Goal: Transaction & Acquisition: Purchase product/service

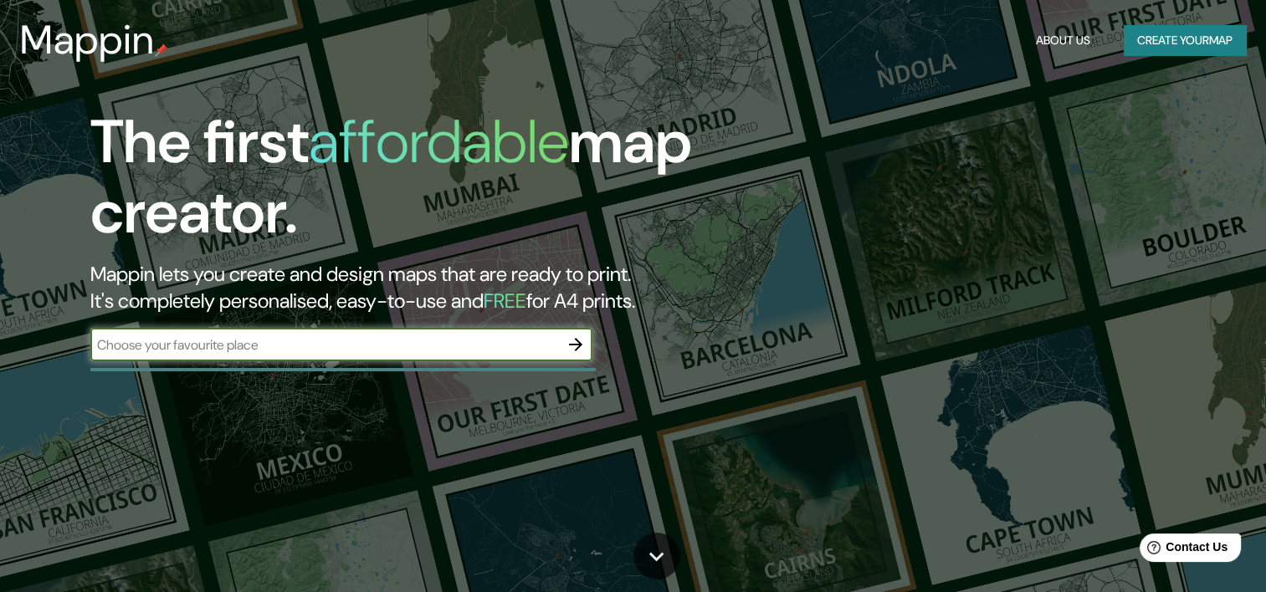
click at [405, 338] on input "text" at bounding box center [324, 344] width 468 height 19
type input "cordoba [GEOGRAPHIC_DATA]"
click at [595, 344] on div "The first affordable map creator. Mappin lets you create and design maps that a…" at bounding box center [407, 242] width 760 height 271
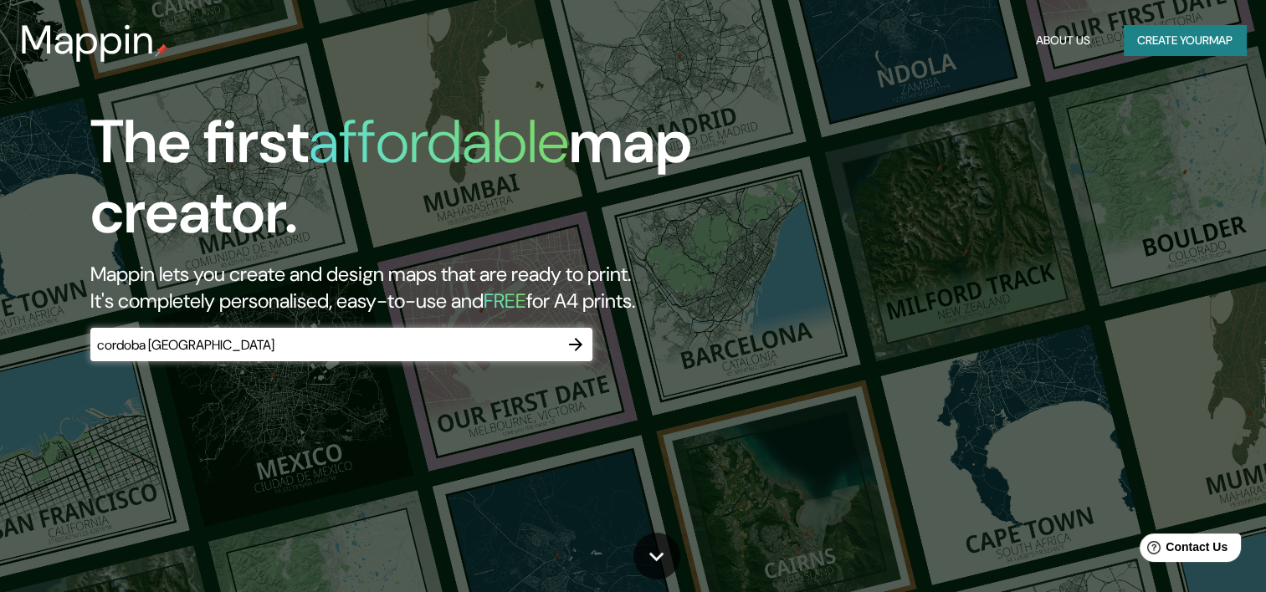
click at [586, 348] on button "button" at bounding box center [575, 344] width 33 height 33
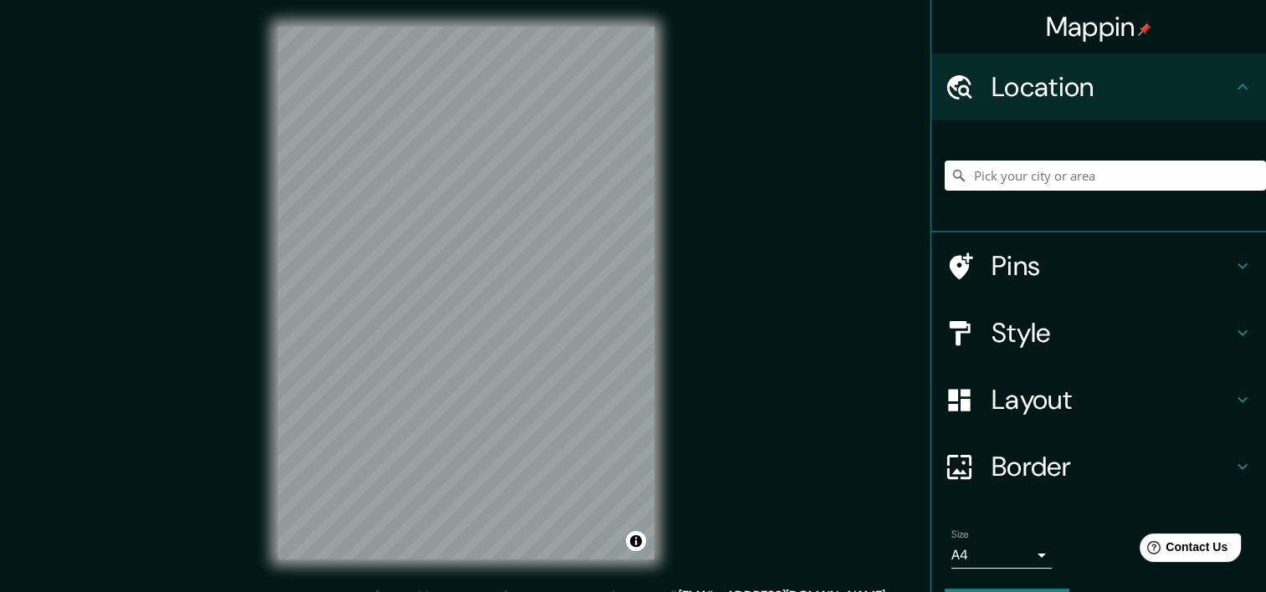
click at [1076, 161] on div at bounding box center [1104, 176] width 321 height 84
click at [1075, 171] on input "Pick your city or area" at bounding box center [1104, 176] width 321 height 30
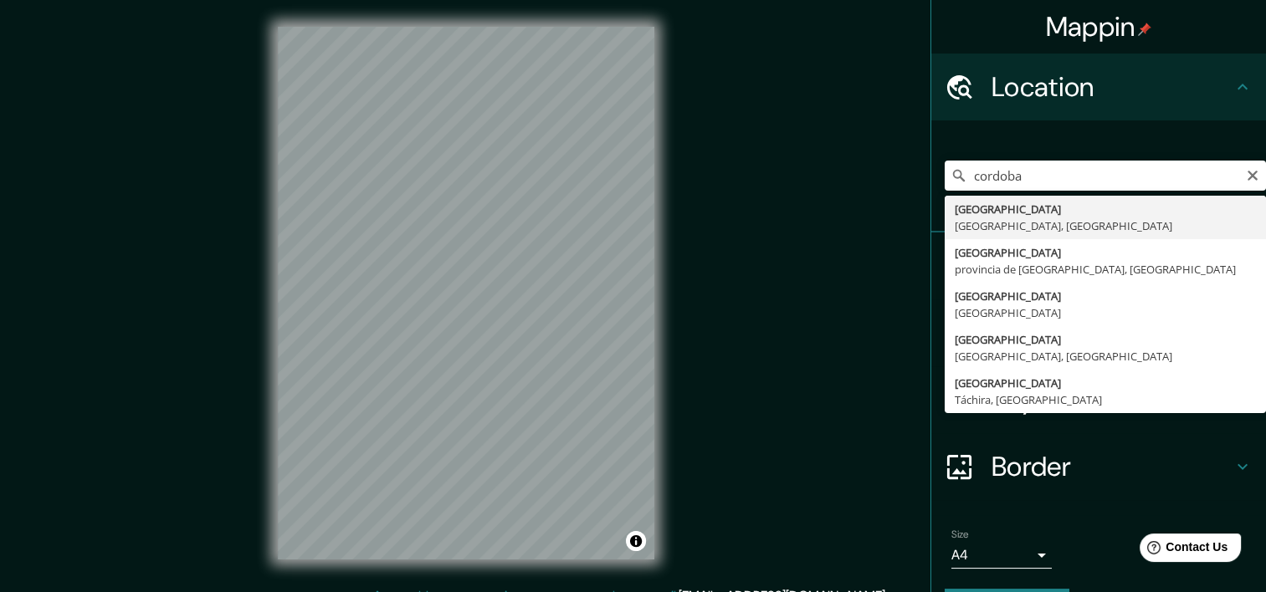
type input "[GEOGRAPHIC_DATA], [GEOGRAPHIC_DATA], [GEOGRAPHIC_DATA]"
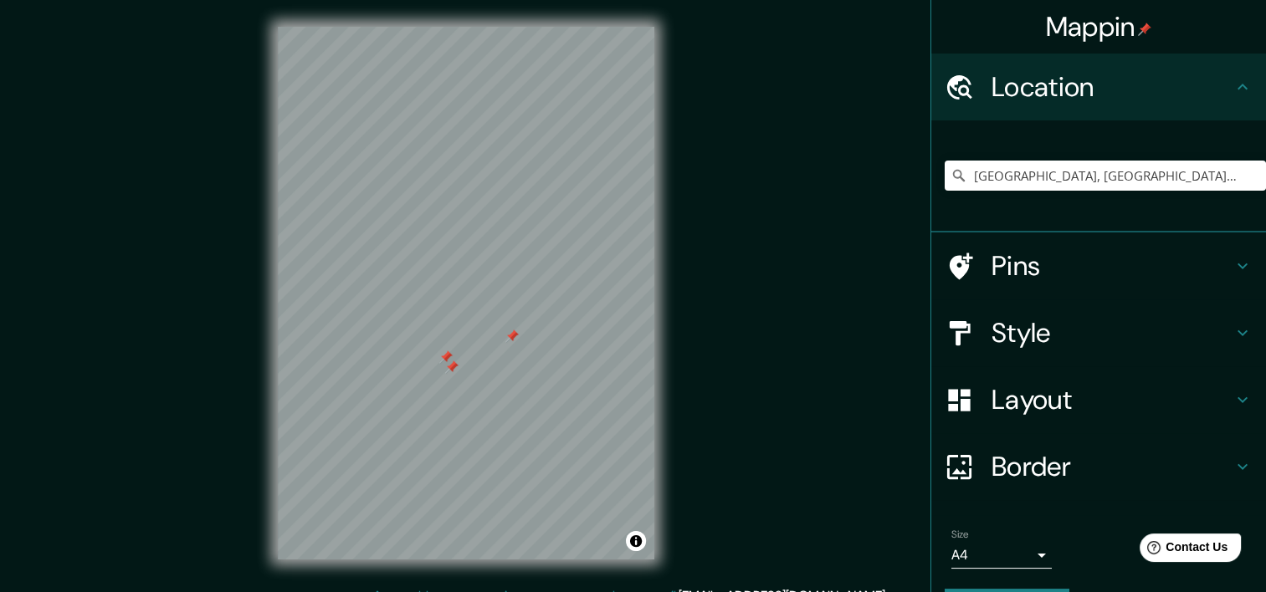
click at [1163, 335] on h4 "Style" at bounding box center [1111, 332] width 241 height 33
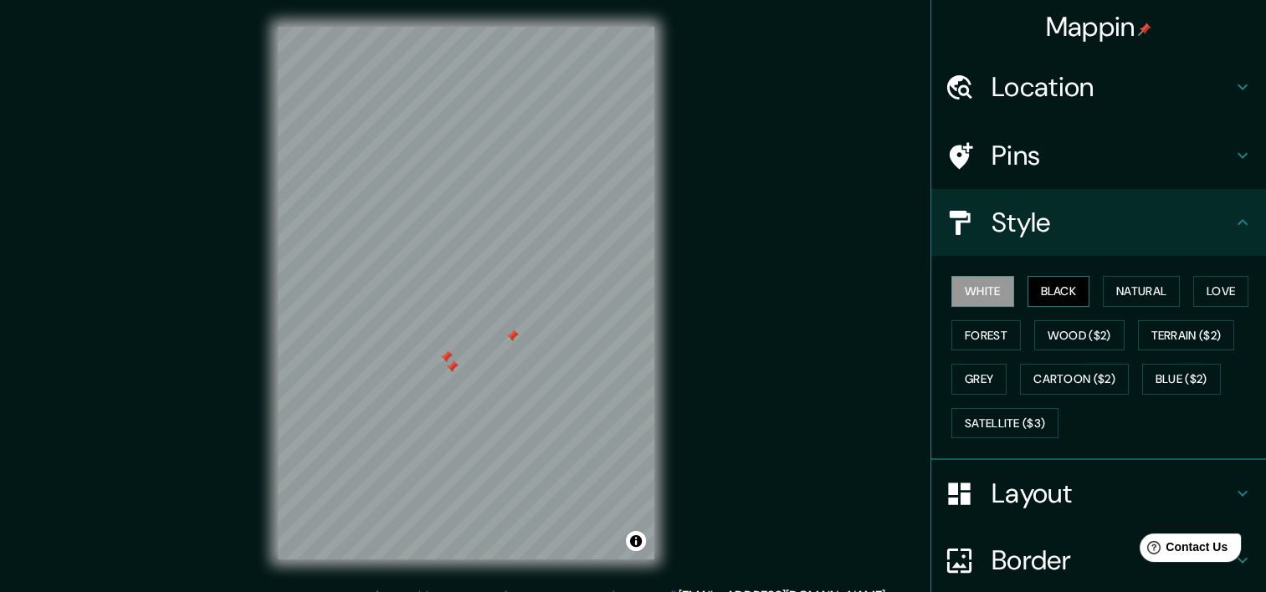
click at [1055, 296] on button "Black" at bounding box center [1058, 291] width 63 height 31
click at [1138, 291] on button "Natural" at bounding box center [1141, 291] width 77 height 31
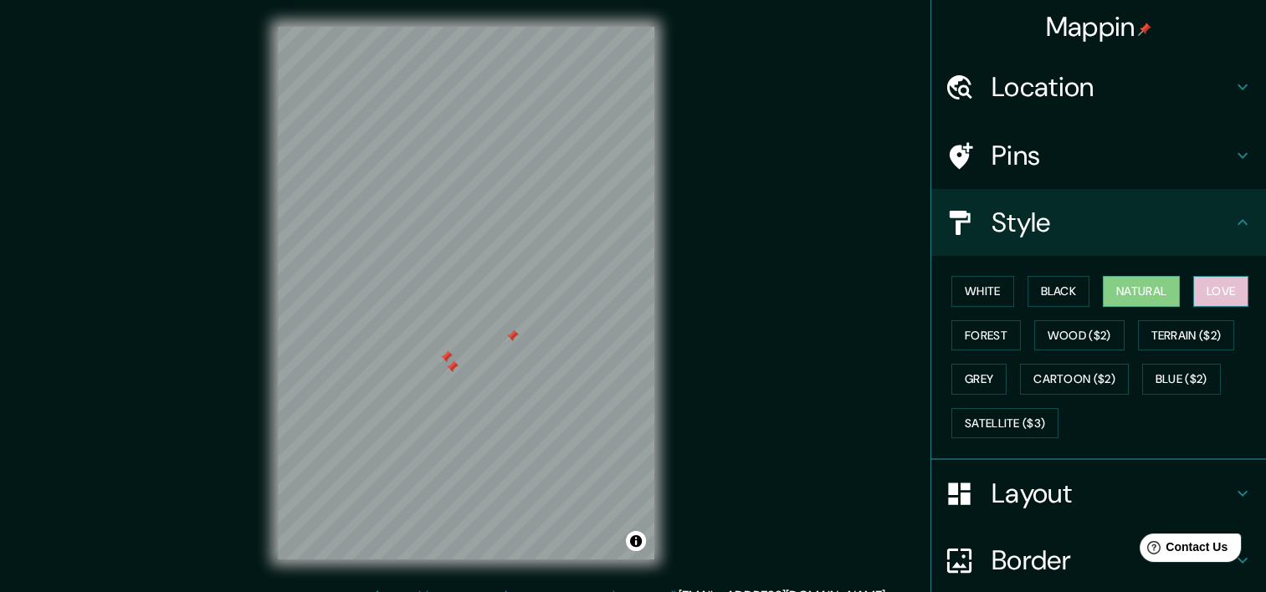
click at [1229, 285] on button "Love" at bounding box center [1220, 291] width 55 height 31
click at [969, 336] on button "Forest" at bounding box center [985, 335] width 69 height 31
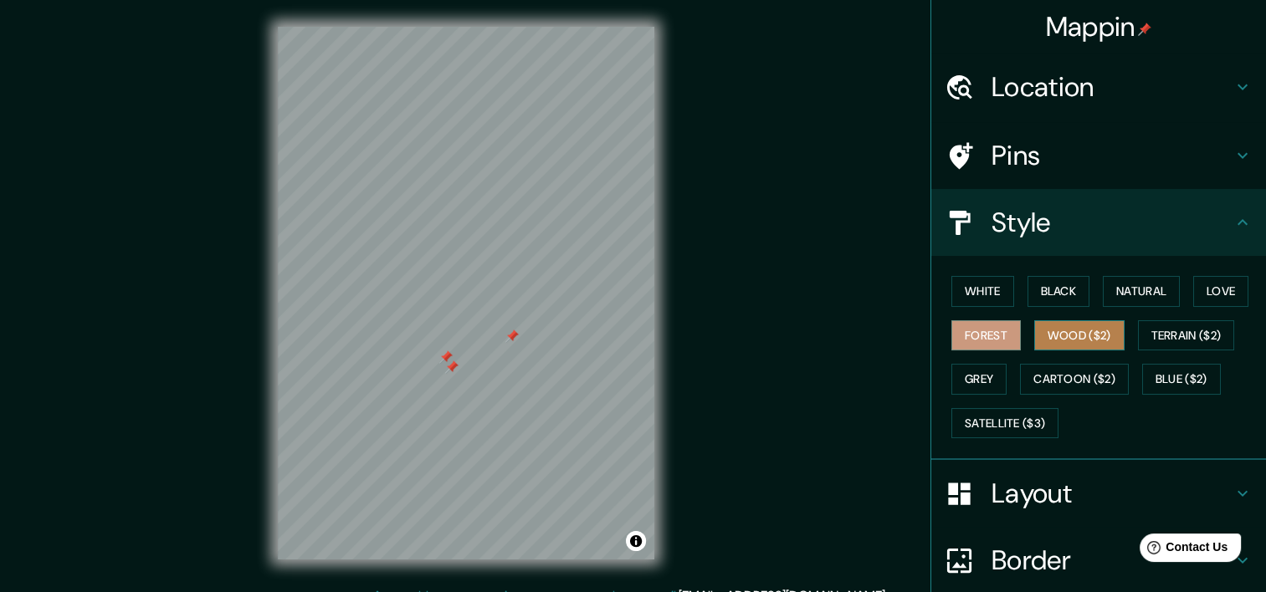
click at [1064, 342] on button "Wood ($2)" at bounding box center [1079, 335] width 90 height 31
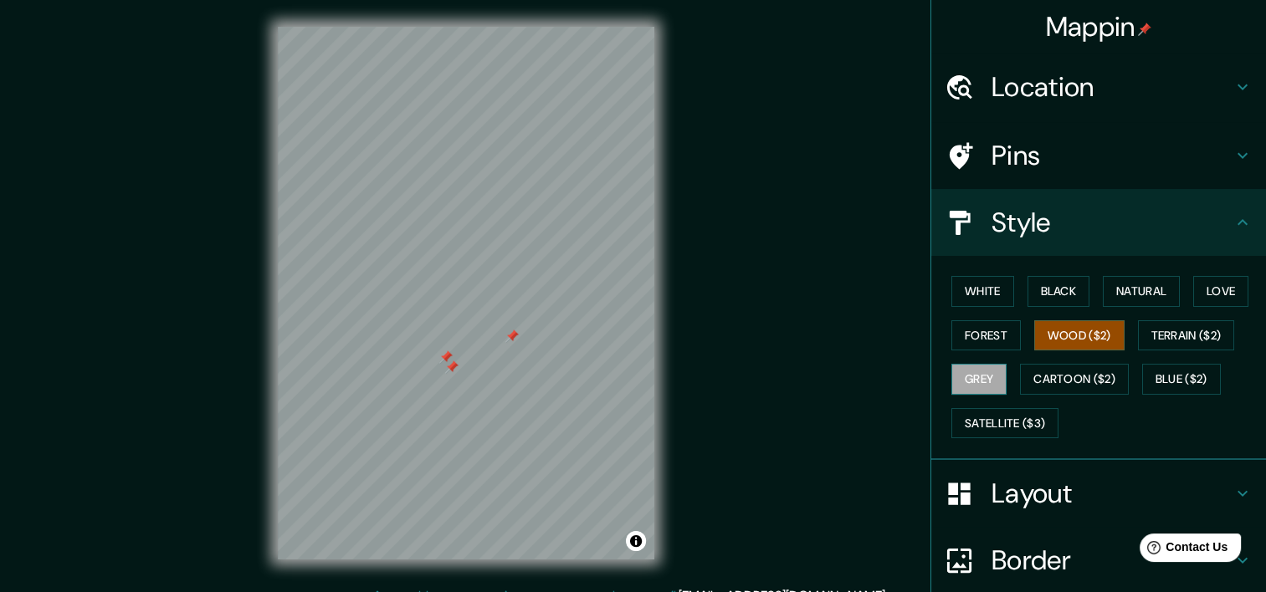
click at [977, 378] on button "Grey" at bounding box center [978, 379] width 55 height 31
click at [993, 291] on button "White" at bounding box center [982, 291] width 63 height 31
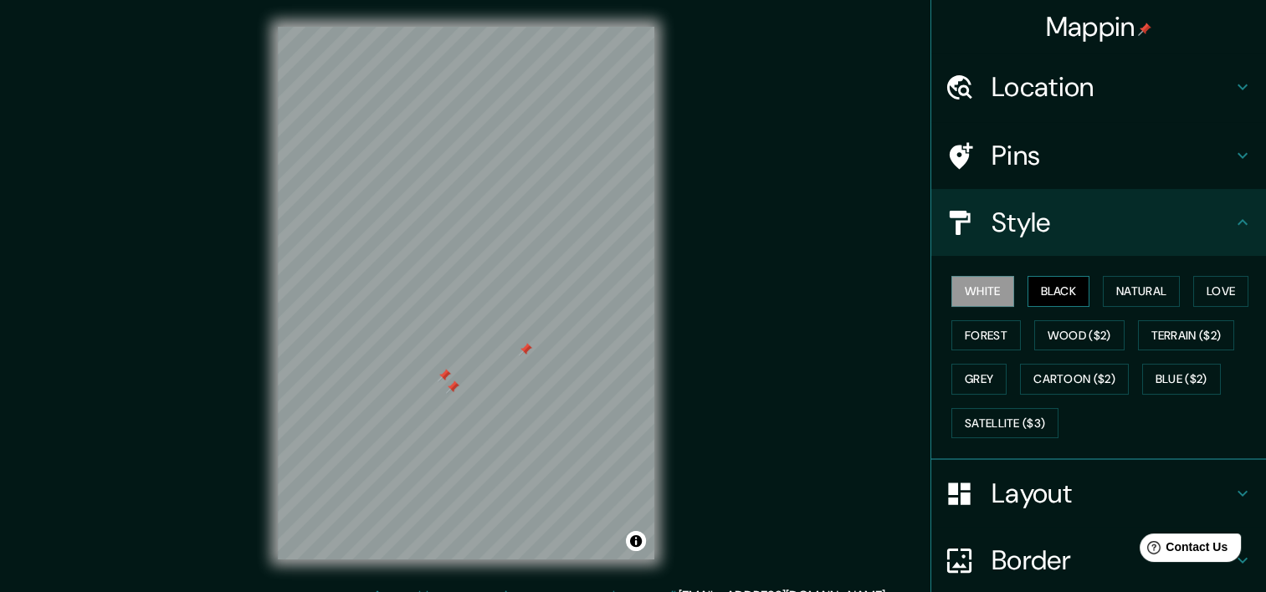
click at [1031, 298] on button "Black" at bounding box center [1058, 291] width 63 height 31
click at [972, 378] on button "Grey" at bounding box center [978, 379] width 55 height 31
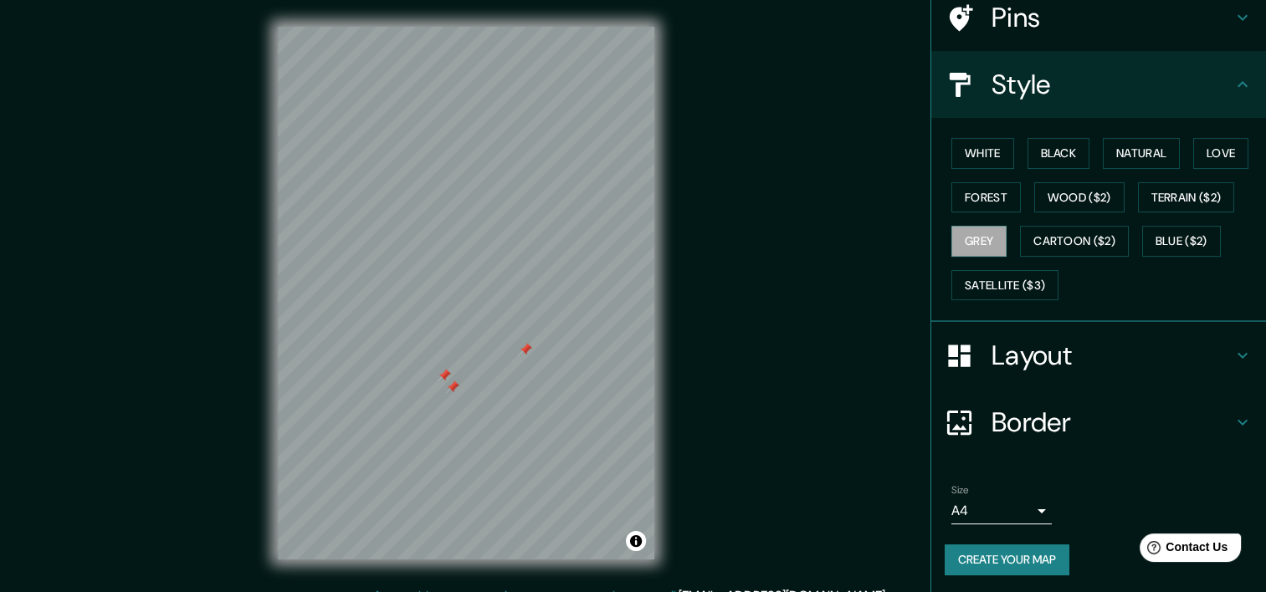
click at [1043, 339] on h4 "Layout" at bounding box center [1111, 355] width 241 height 33
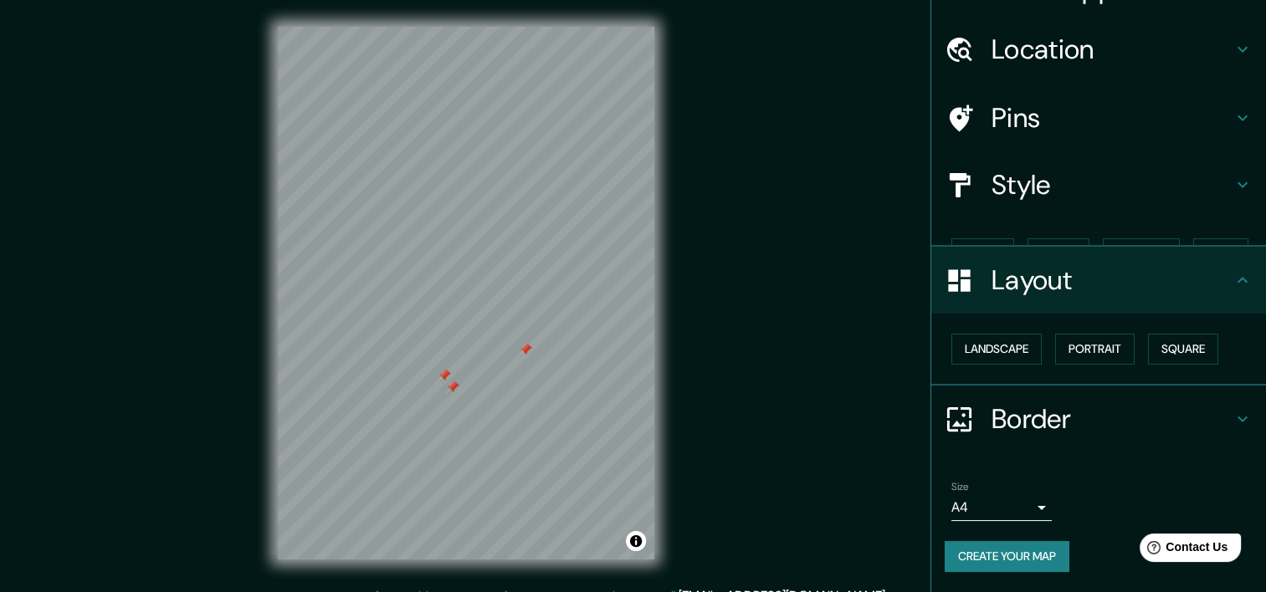
scroll to position [8, 0]
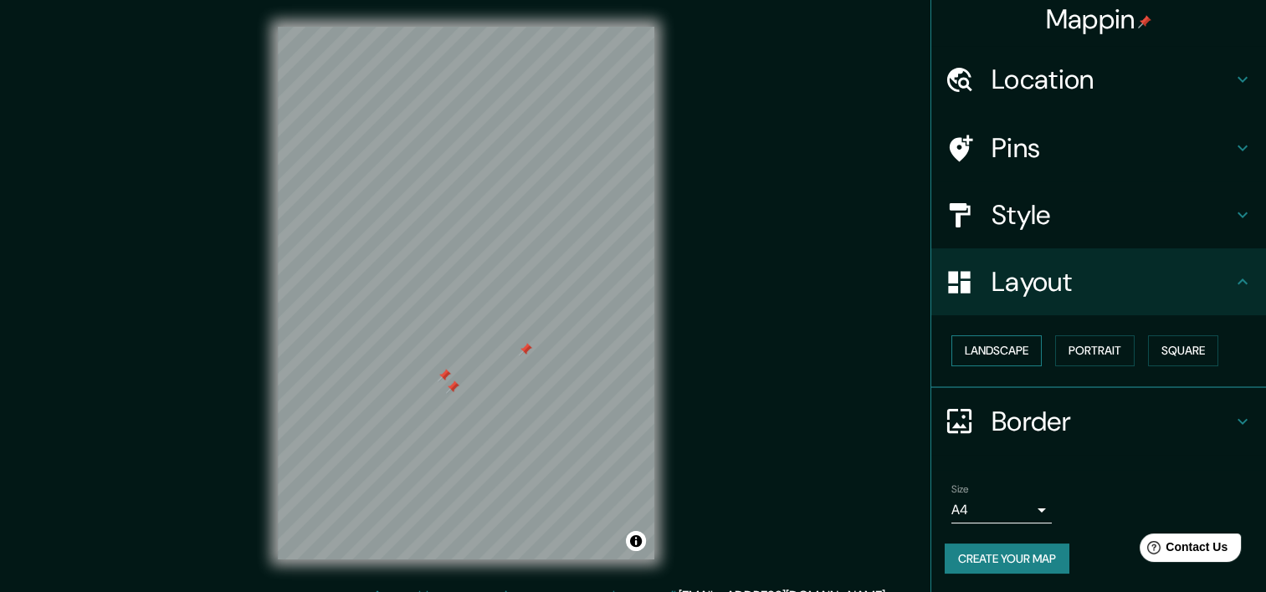
click at [1016, 357] on button "Landscape" at bounding box center [996, 350] width 90 height 31
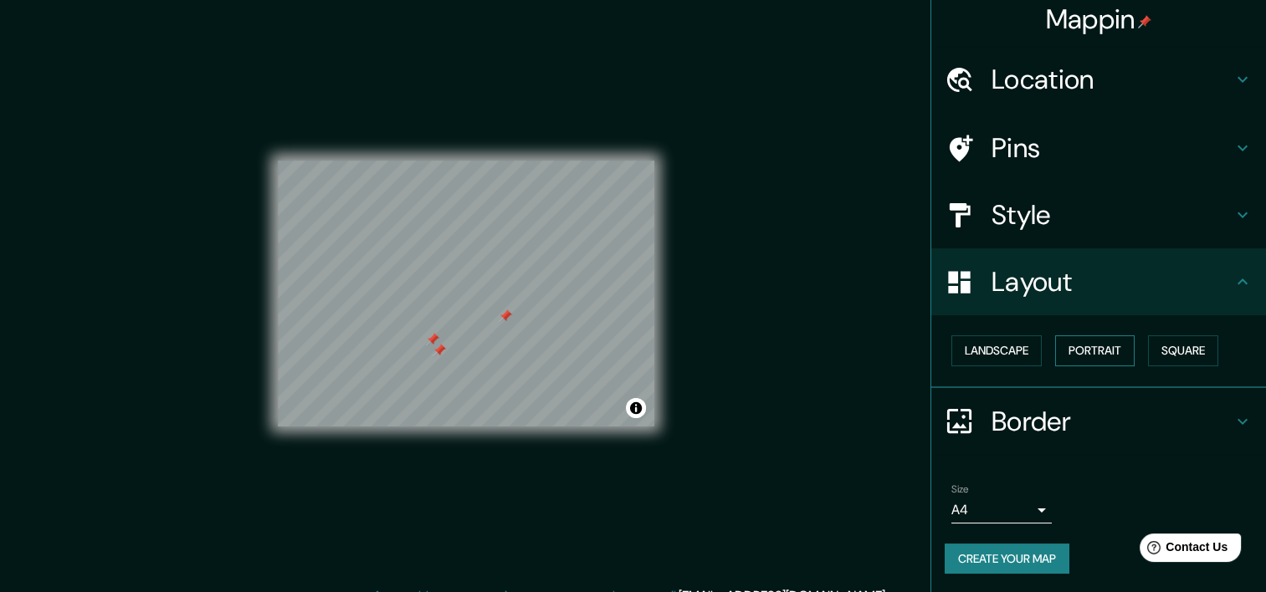
click at [1075, 347] on button "Portrait" at bounding box center [1094, 350] width 79 height 31
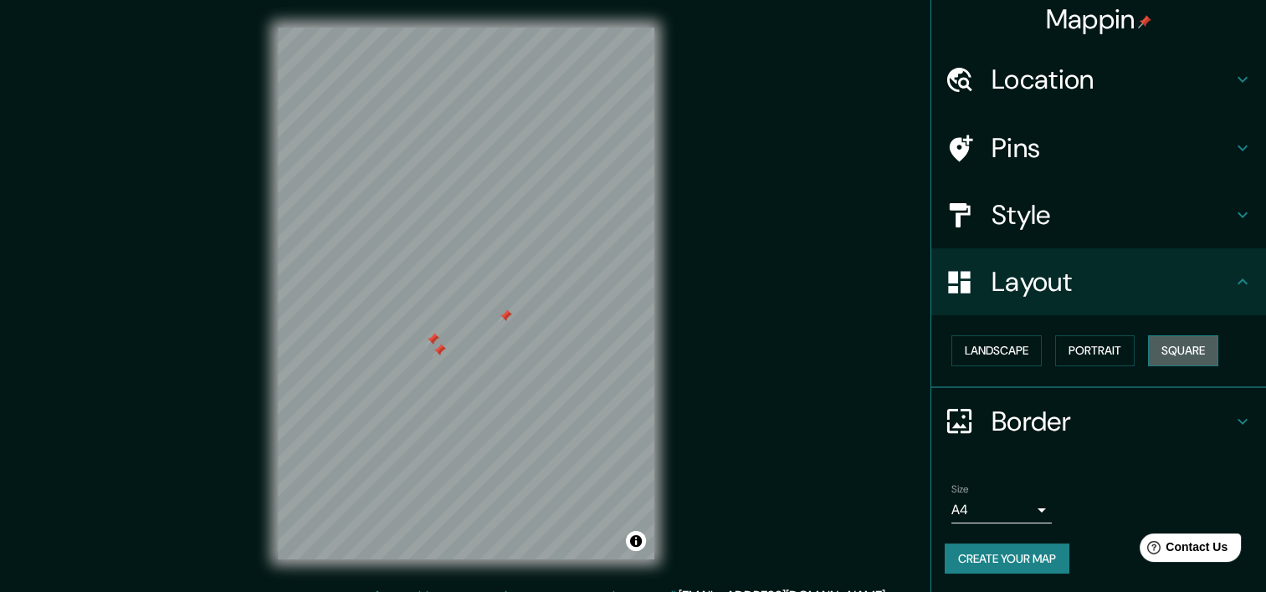
click at [1174, 354] on button "Square" at bounding box center [1183, 350] width 70 height 31
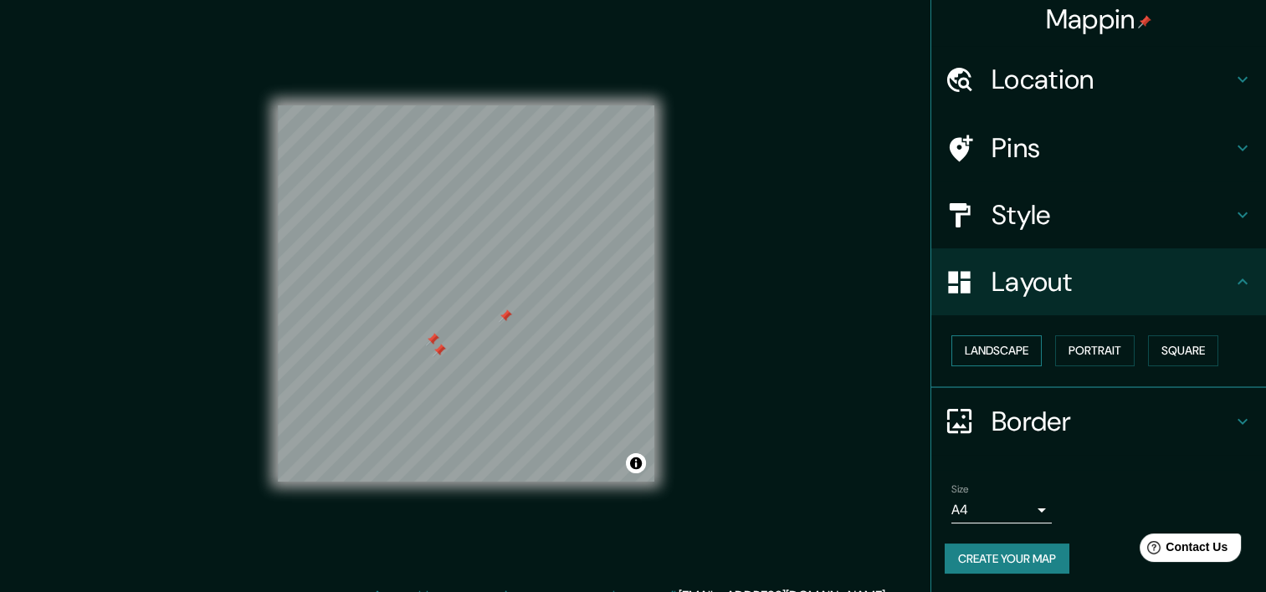
click at [995, 355] on button "Landscape" at bounding box center [996, 350] width 90 height 31
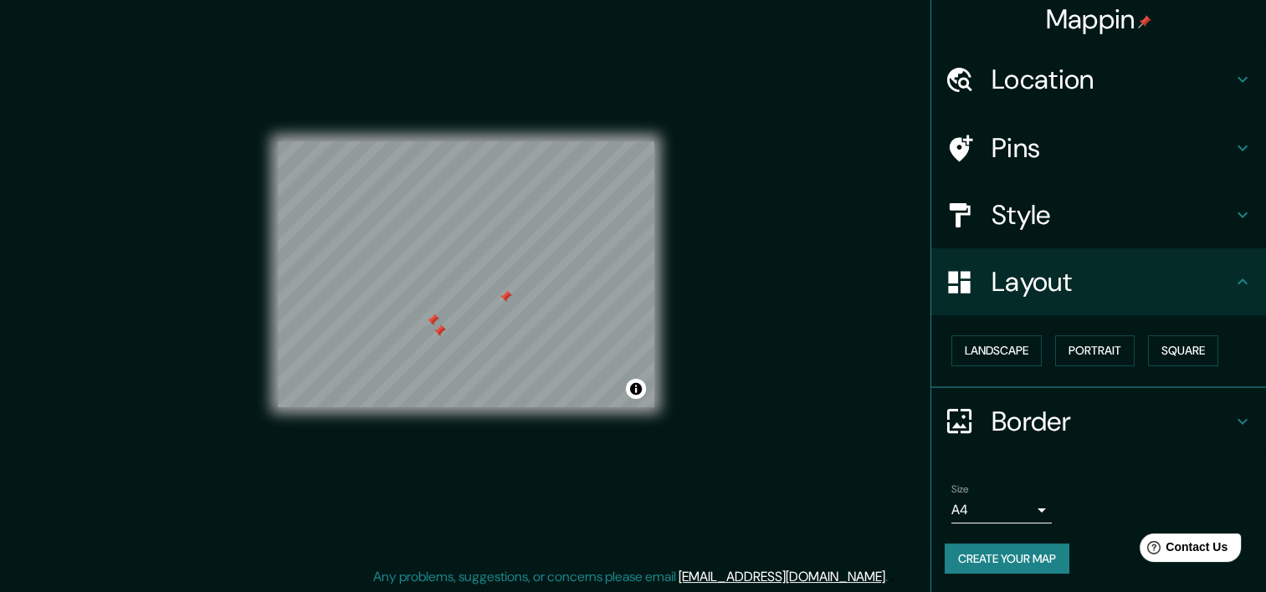
scroll to position [21, 0]
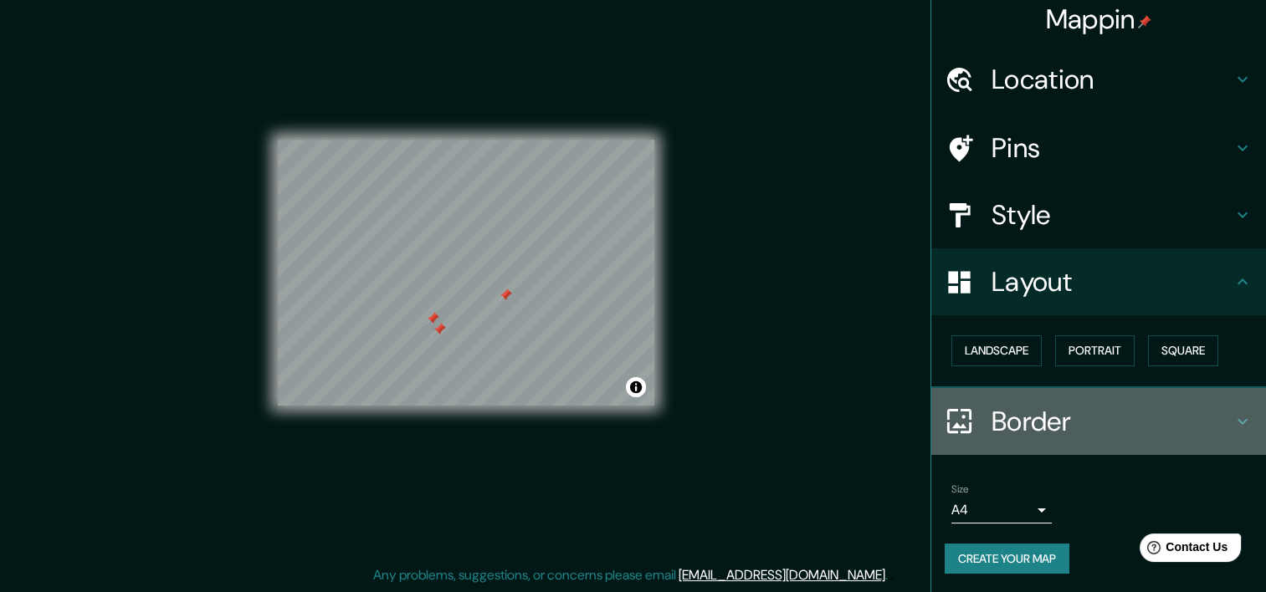
click at [1049, 422] on h4 "Border" at bounding box center [1111, 421] width 241 height 33
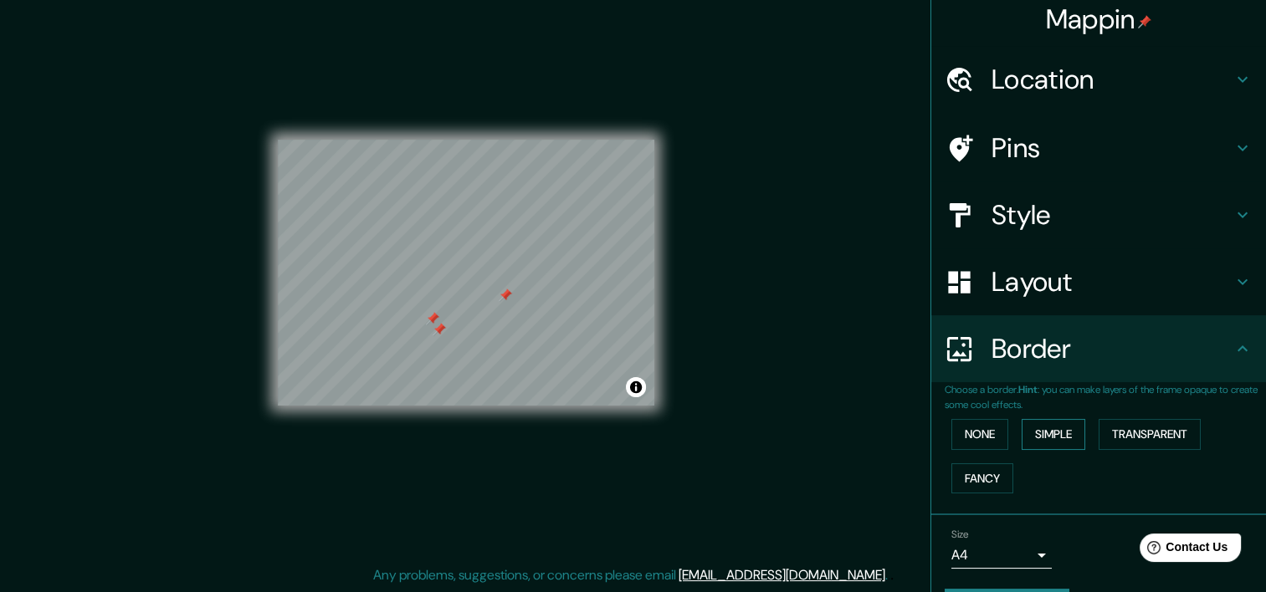
click at [1049, 428] on button "Simple" at bounding box center [1053, 434] width 64 height 31
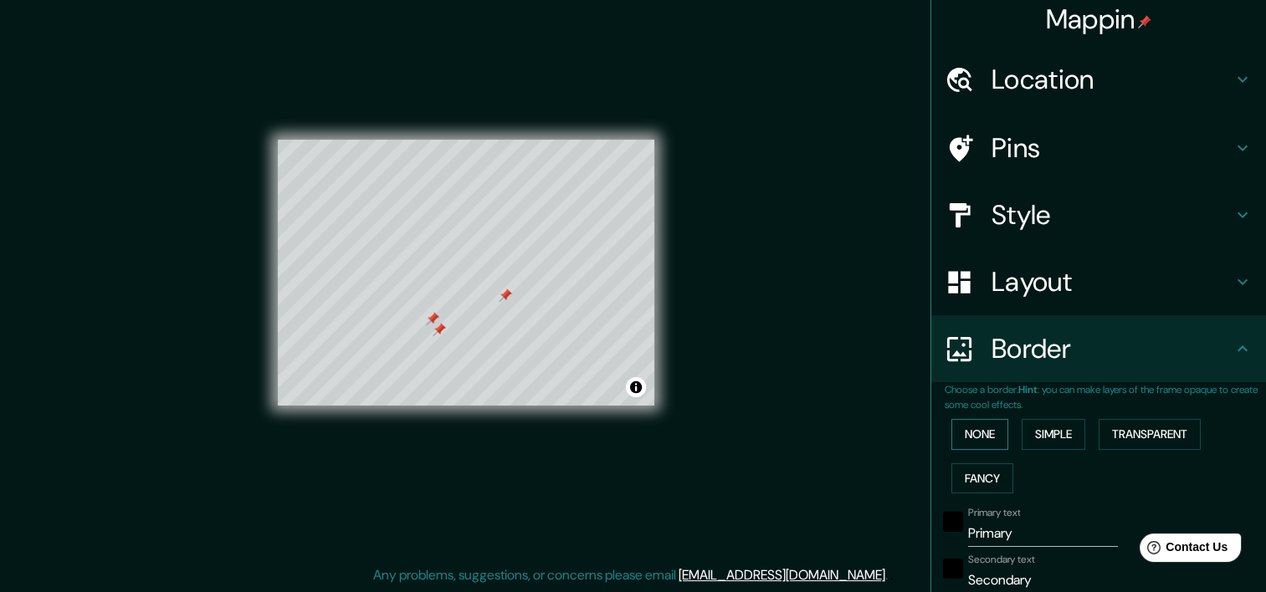
click at [982, 434] on button "None" at bounding box center [979, 434] width 57 height 31
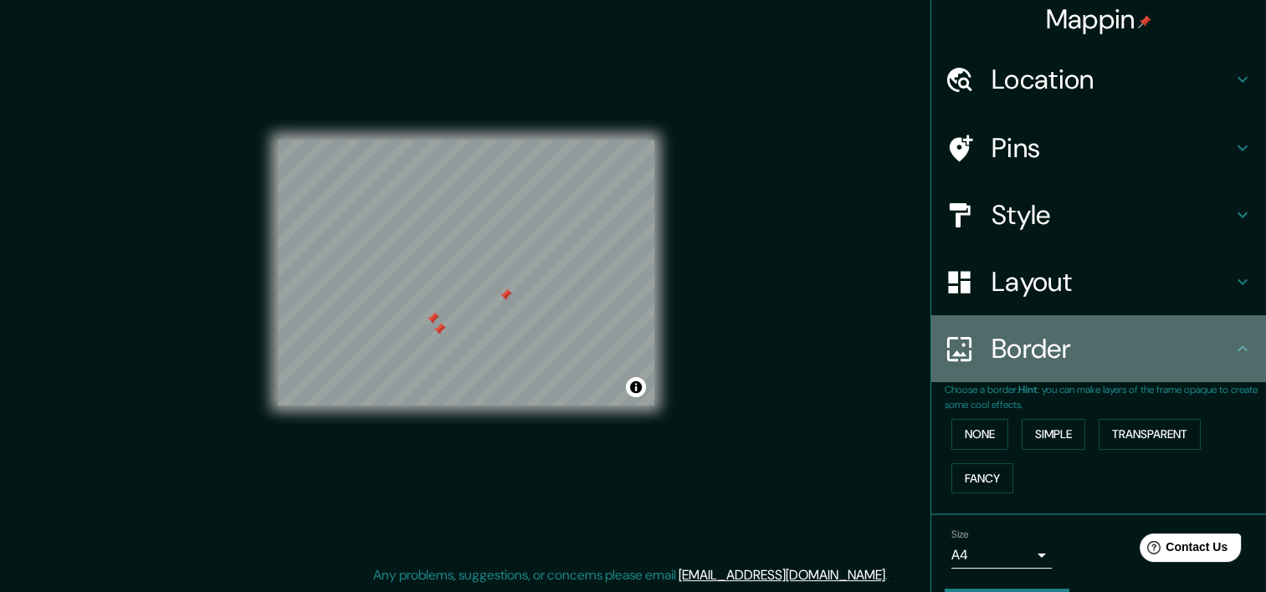
click at [1089, 349] on h4 "Border" at bounding box center [1111, 348] width 241 height 33
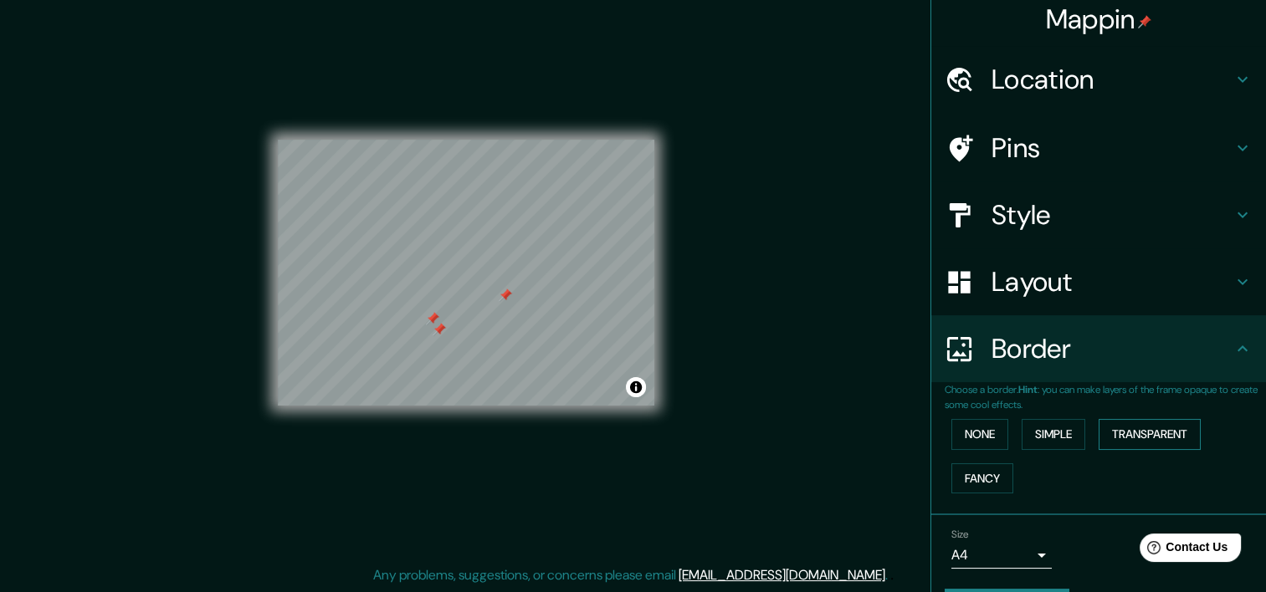
click at [1114, 432] on button "Transparent" at bounding box center [1149, 434] width 102 height 31
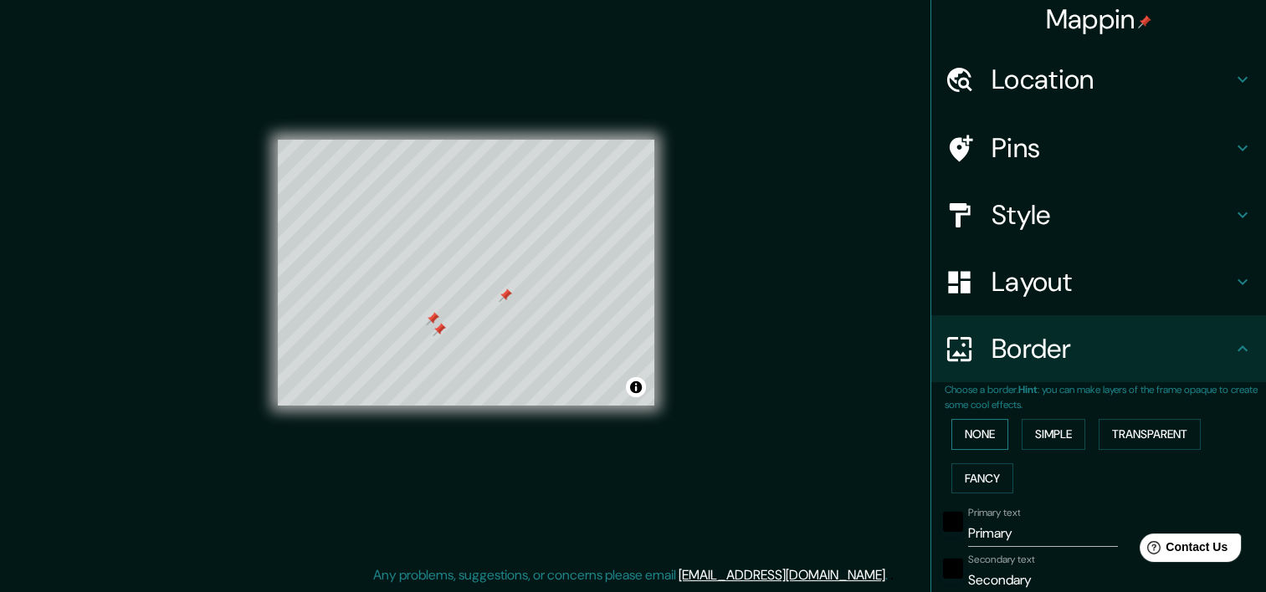
click at [962, 434] on button "None" at bounding box center [979, 434] width 57 height 31
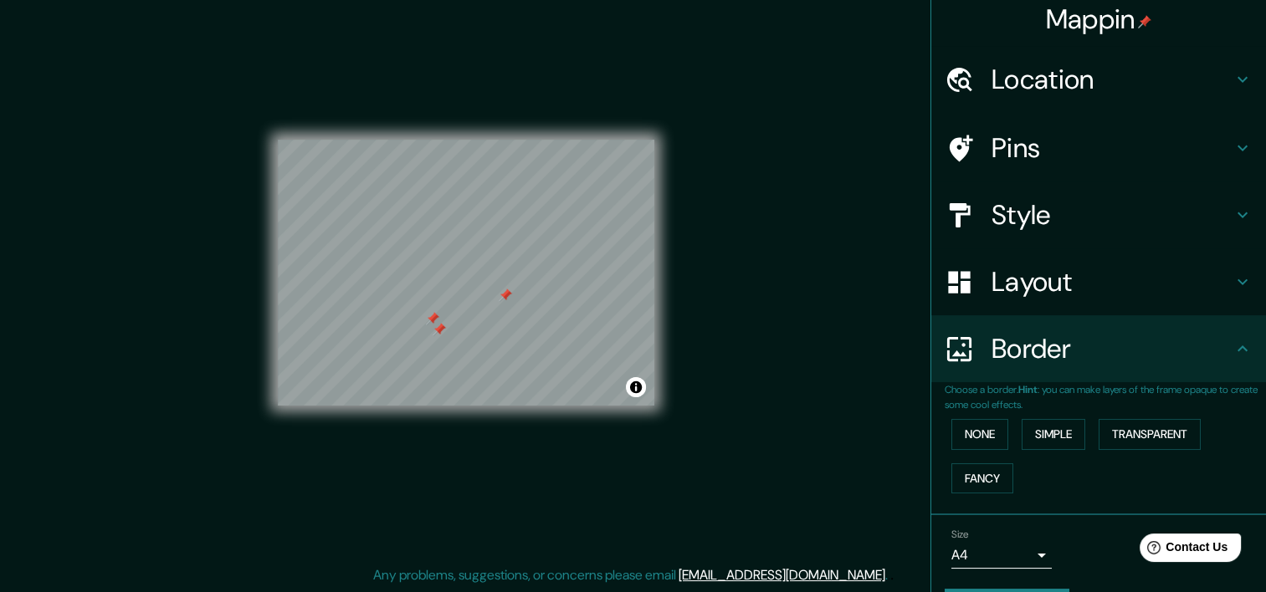
click at [1054, 361] on h4 "Border" at bounding box center [1111, 348] width 241 height 33
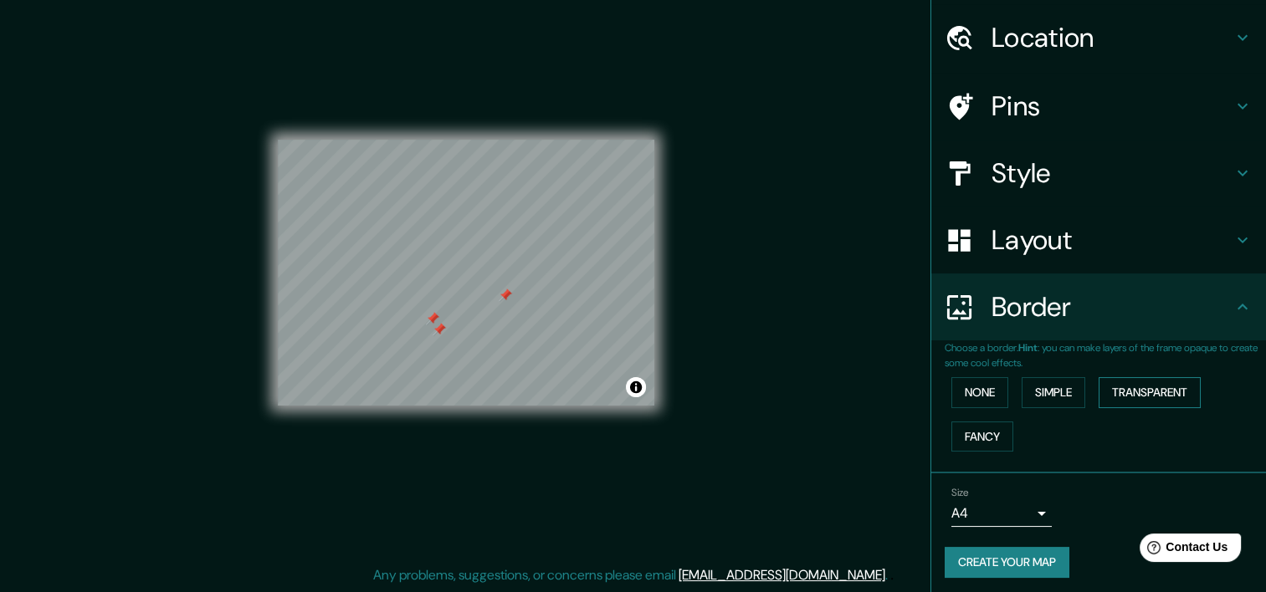
scroll to position [54, 0]
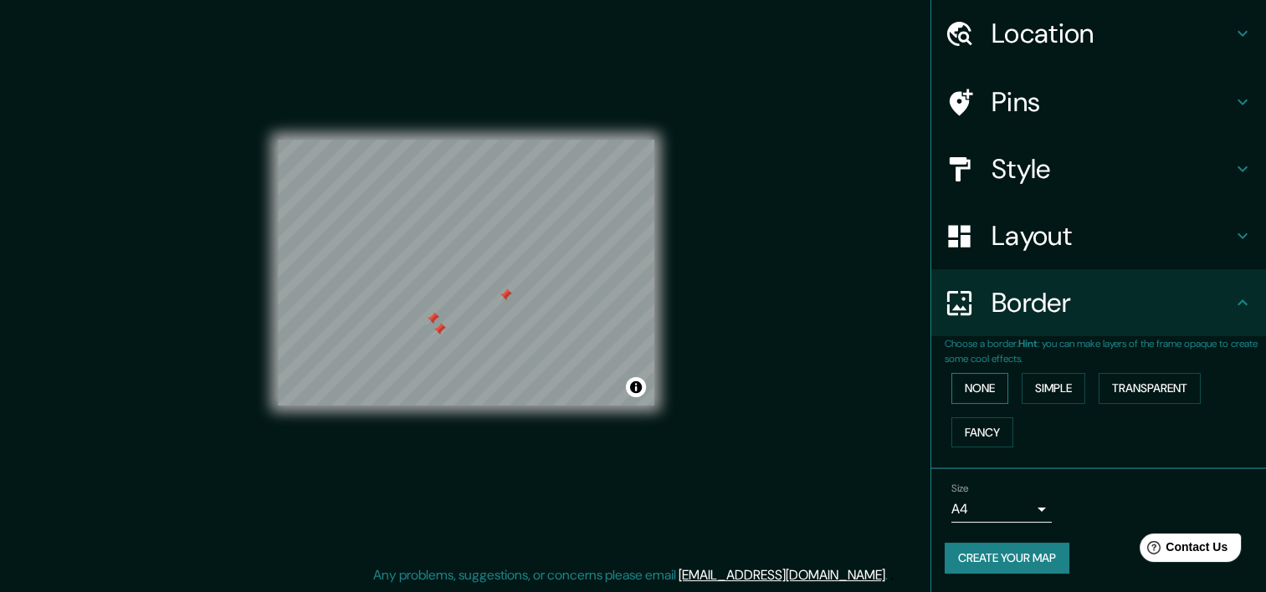
click at [981, 381] on button "None" at bounding box center [979, 388] width 57 height 31
click at [1000, 514] on body "Mappin Location Córdoba, Provincia de Córdoba, Argentina Pins Style Layout Bord…" at bounding box center [633, 275] width 1266 height 592
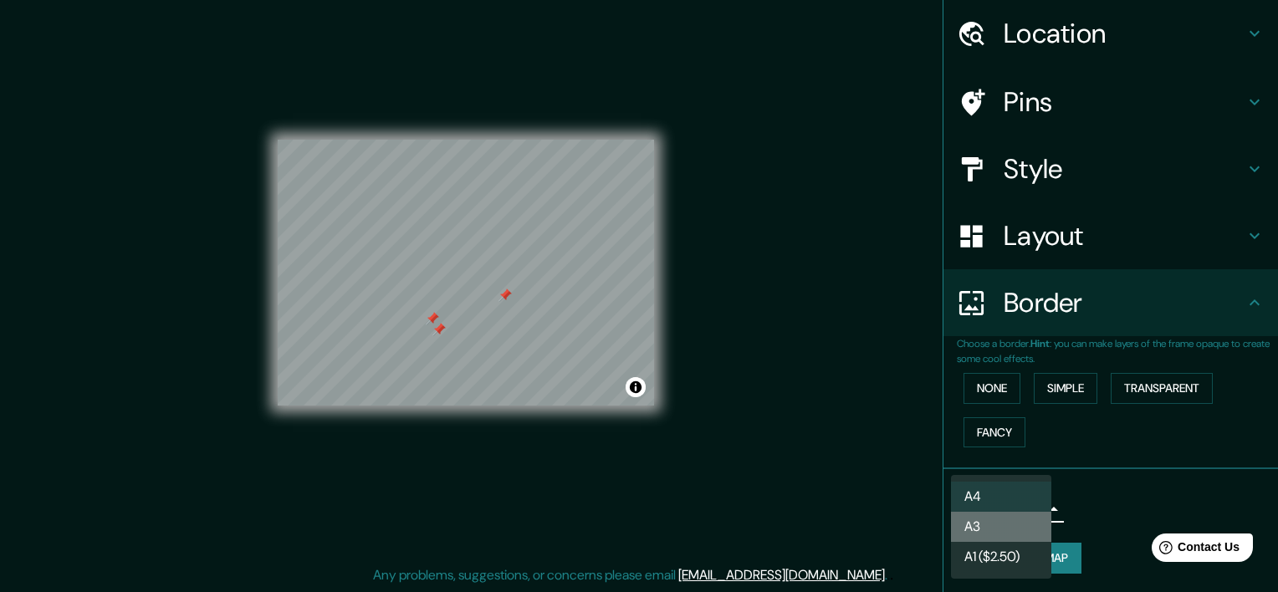
click at [995, 526] on li "A3" at bounding box center [1001, 527] width 100 height 30
type input "a4"
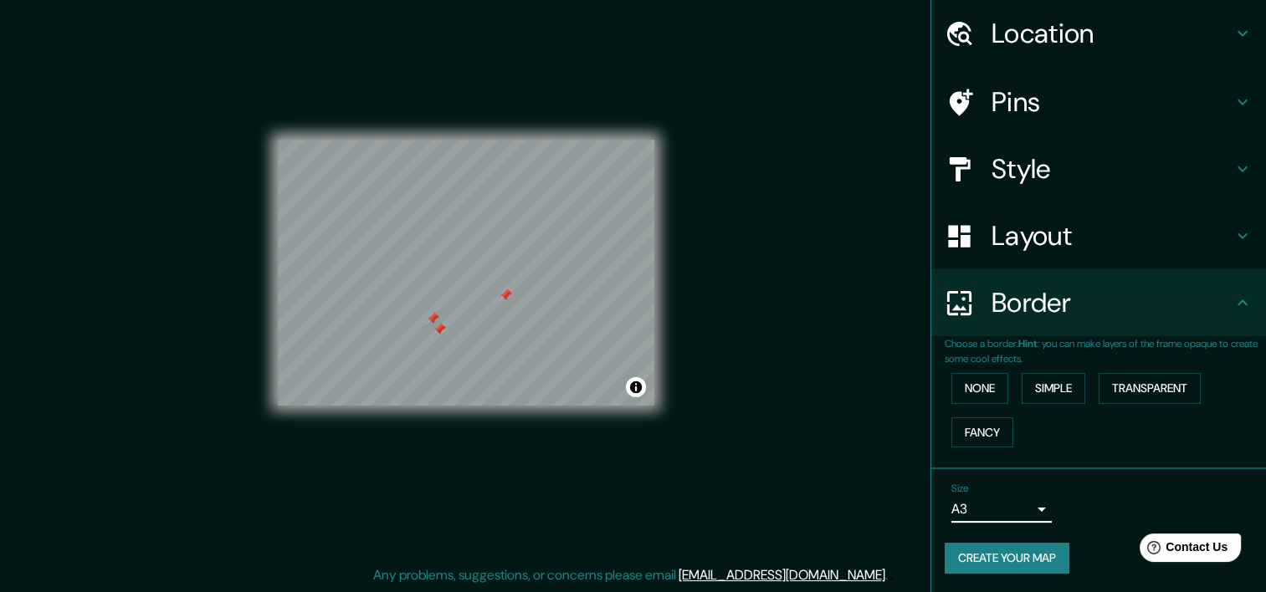
click at [1032, 561] on button "Create your map" at bounding box center [1006, 558] width 125 height 31
click at [1010, 548] on button "Create your map" at bounding box center [1006, 558] width 125 height 31
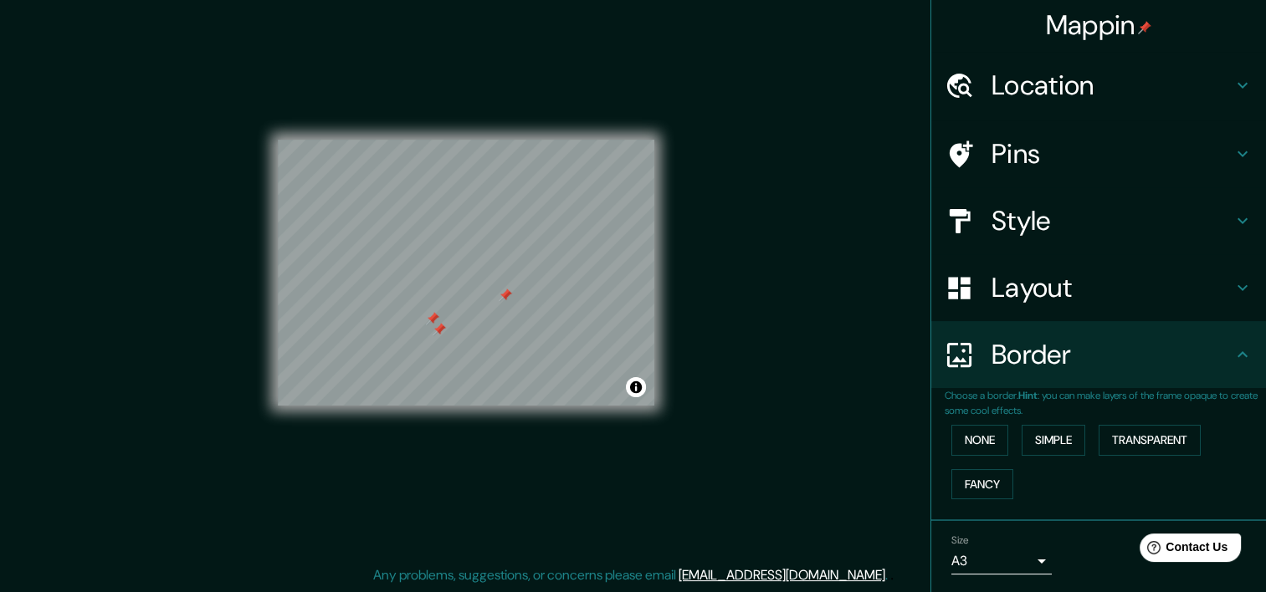
scroll to position [0, 0]
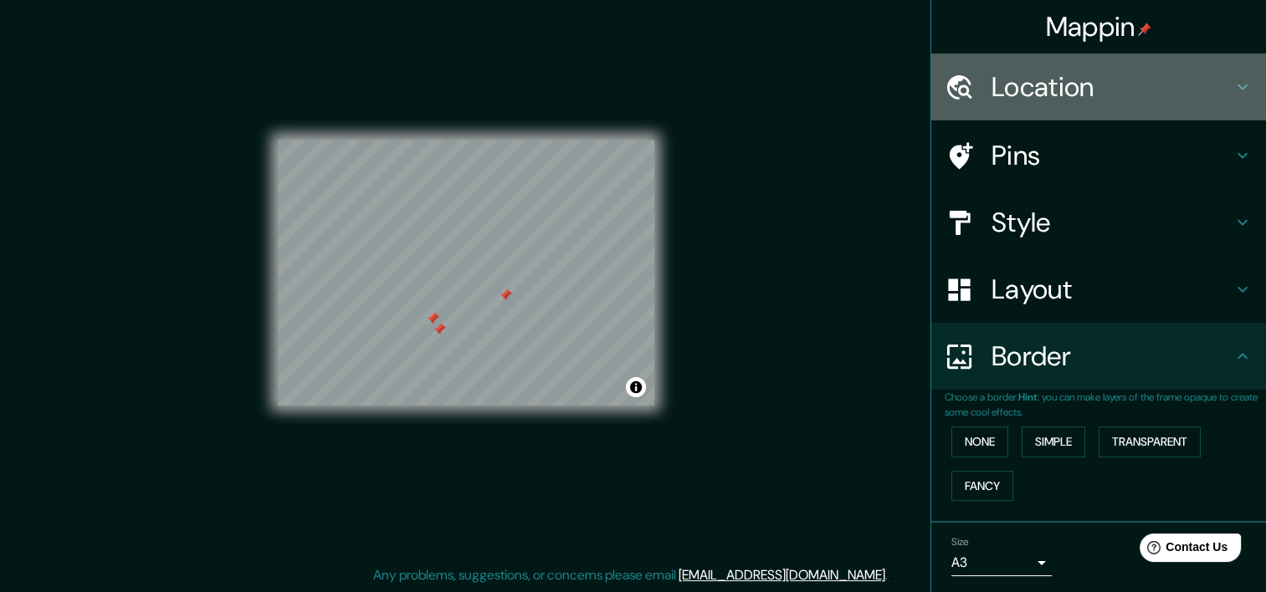
click at [1047, 75] on h4 "Location" at bounding box center [1111, 86] width 241 height 33
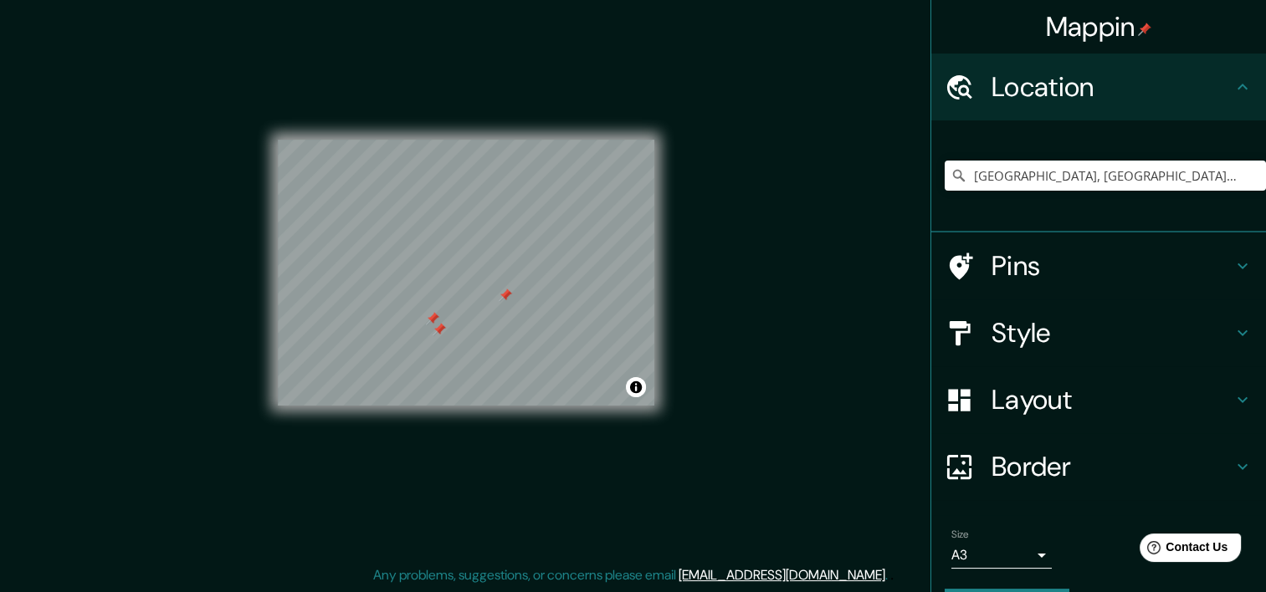
click at [1047, 75] on h4 "Location" at bounding box center [1111, 86] width 241 height 33
click at [1099, 104] on div "Location" at bounding box center [1098, 87] width 335 height 67
click at [1124, 262] on h4 "Pins" at bounding box center [1111, 265] width 241 height 33
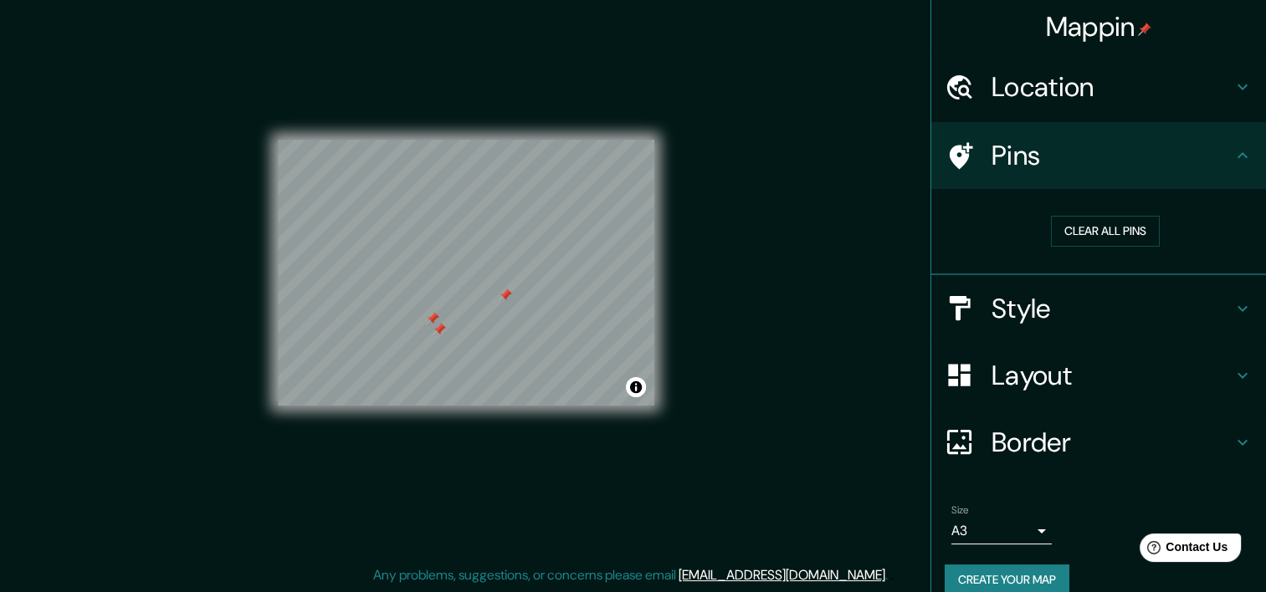
click at [1133, 151] on h4 "Pins" at bounding box center [1111, 155] width 241 height 33
click at [1094, 33] on h4 "Mappin" at bounding box center [1099, 26] width 106 height 33
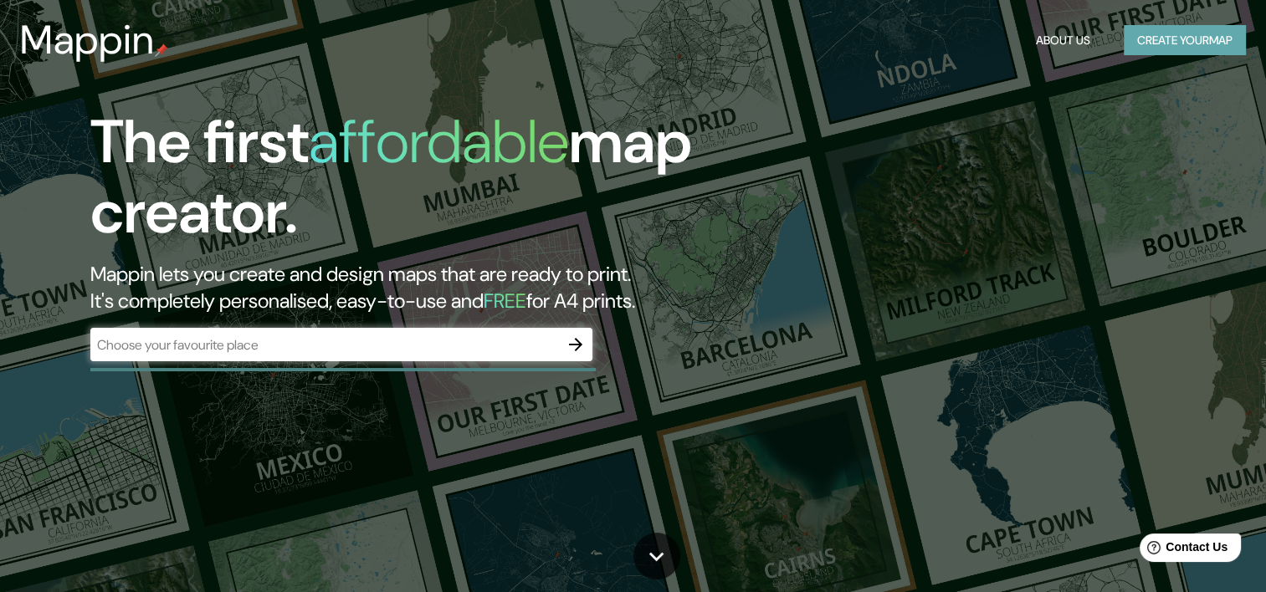
click at [1208, 49] on button "Create your map" at bounding box center [1184, 40] width 122 height 31
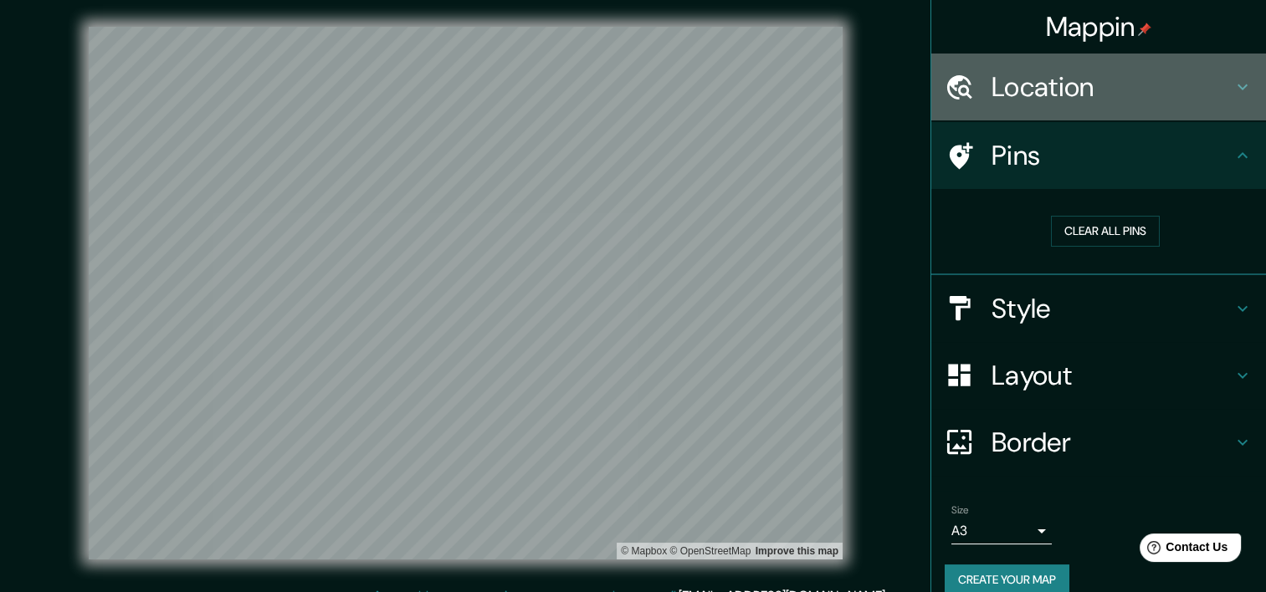
click at [1097, 87] on h4 "Location" at bounding box center [1111, 86] width 241 height 33
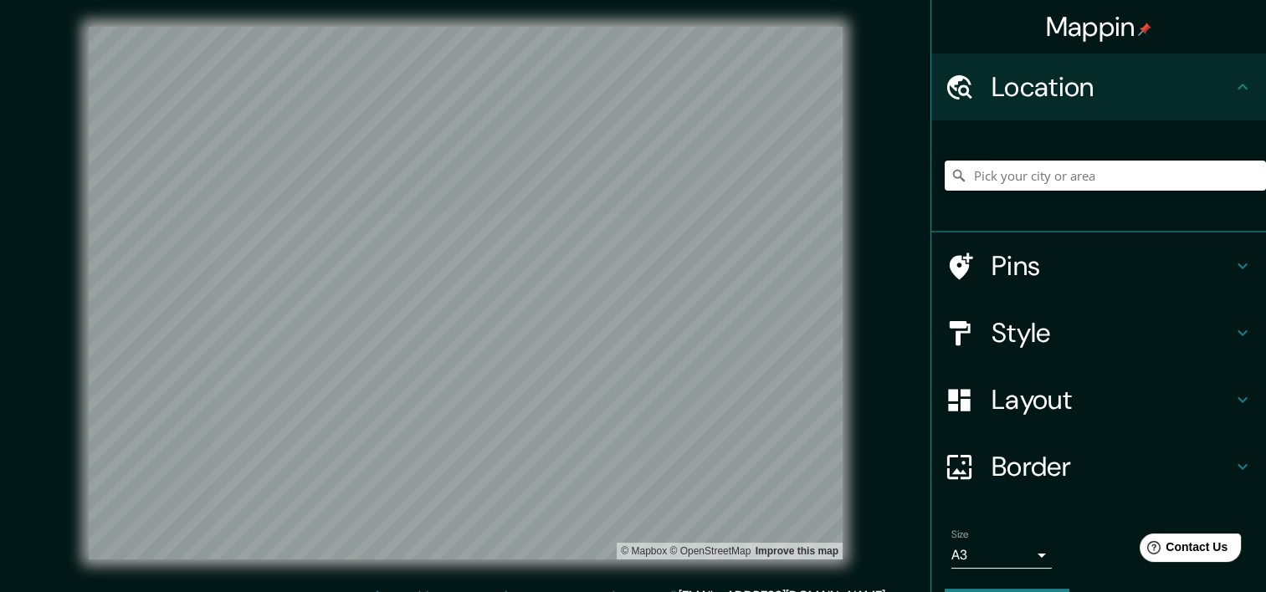
click at [1050, 177] on input "Pick your city or area" at bounding box center [1104, 176] width 321 height 30
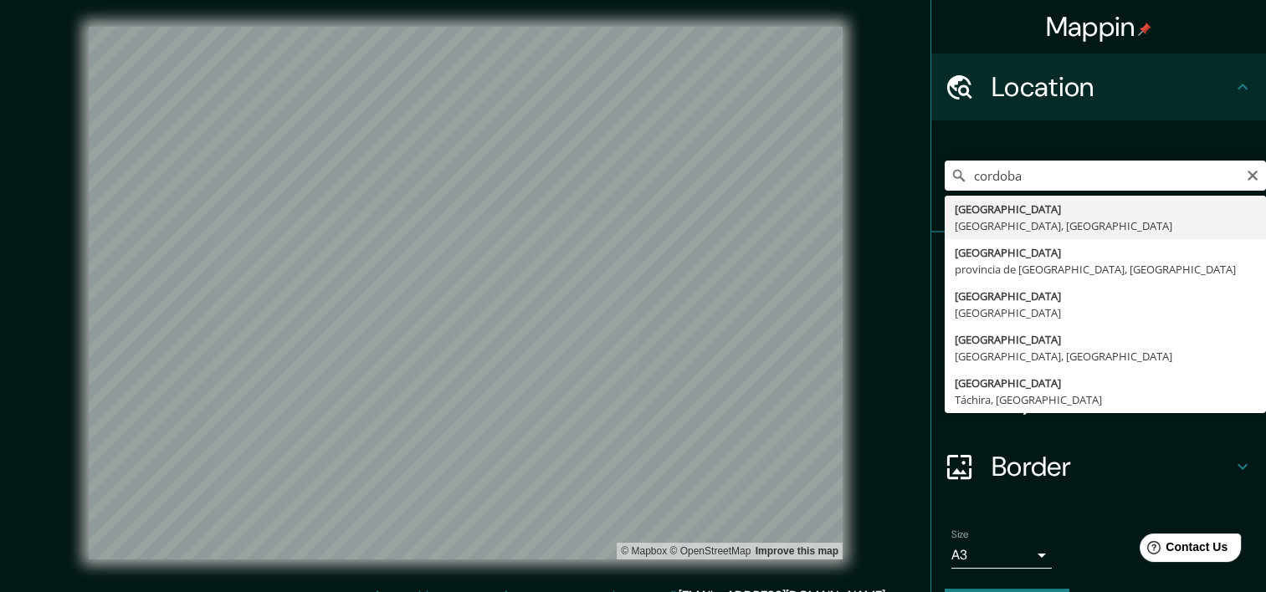
type input "[GEOGRAPHIC_DATA], [GEOGRAPHIC_DATA], [GEOGRAPHIC_DATA]"
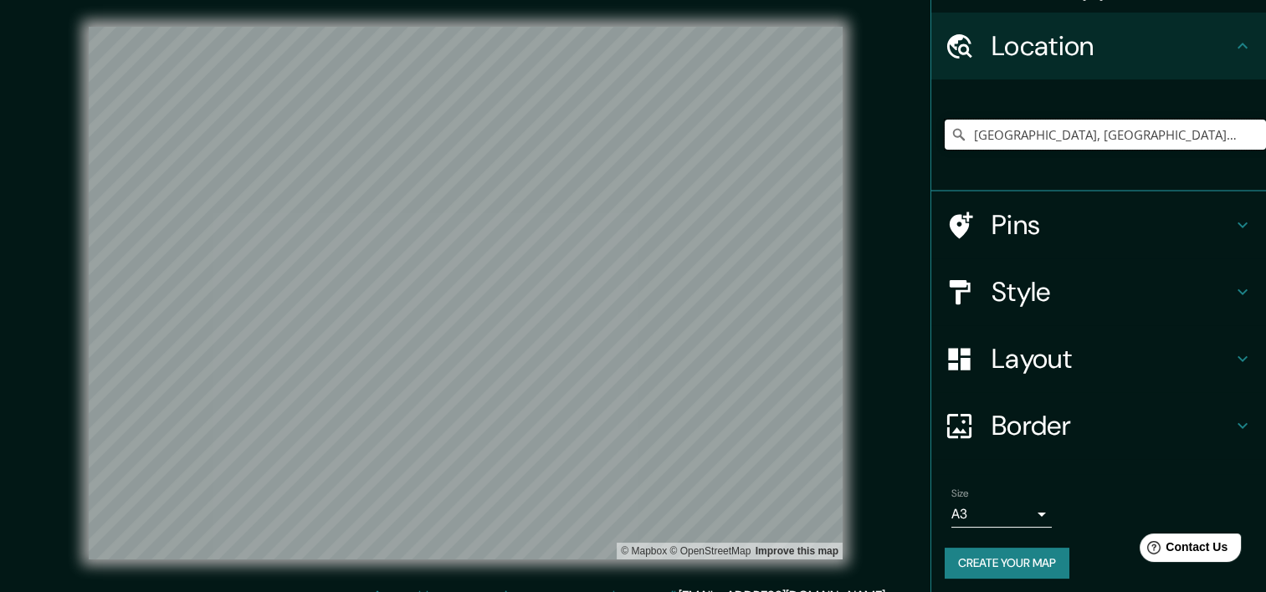
scroll to position [47, 0]
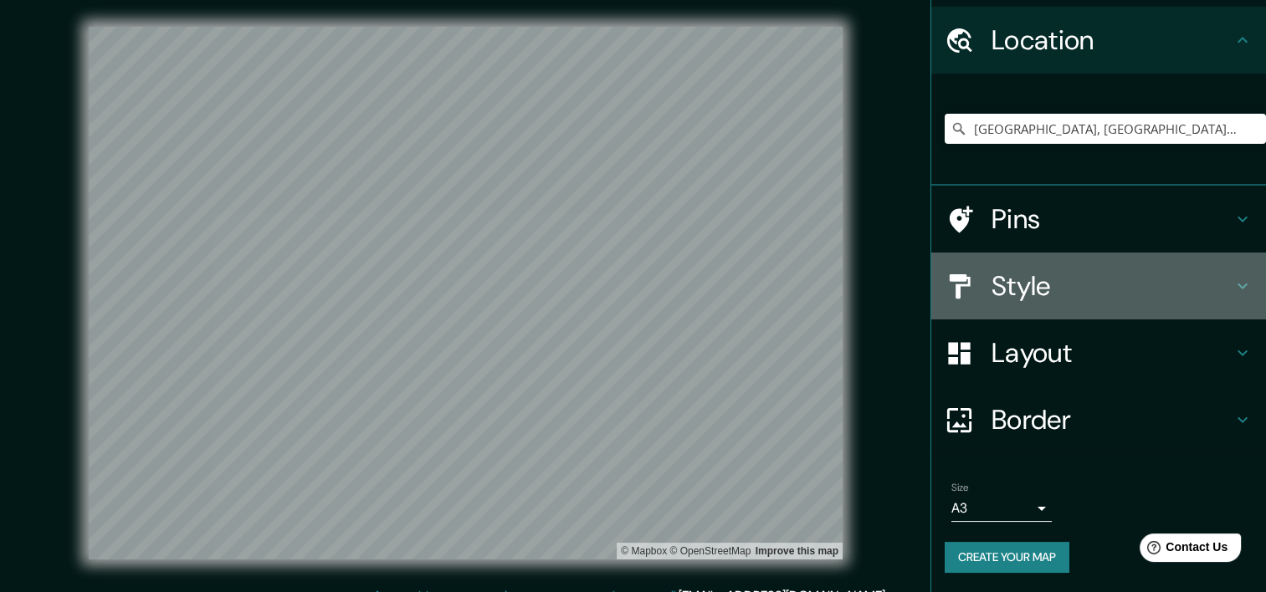
click at [1071, 282] on h4 "Style" at bounding box center [1111, 285] width 241 height 33
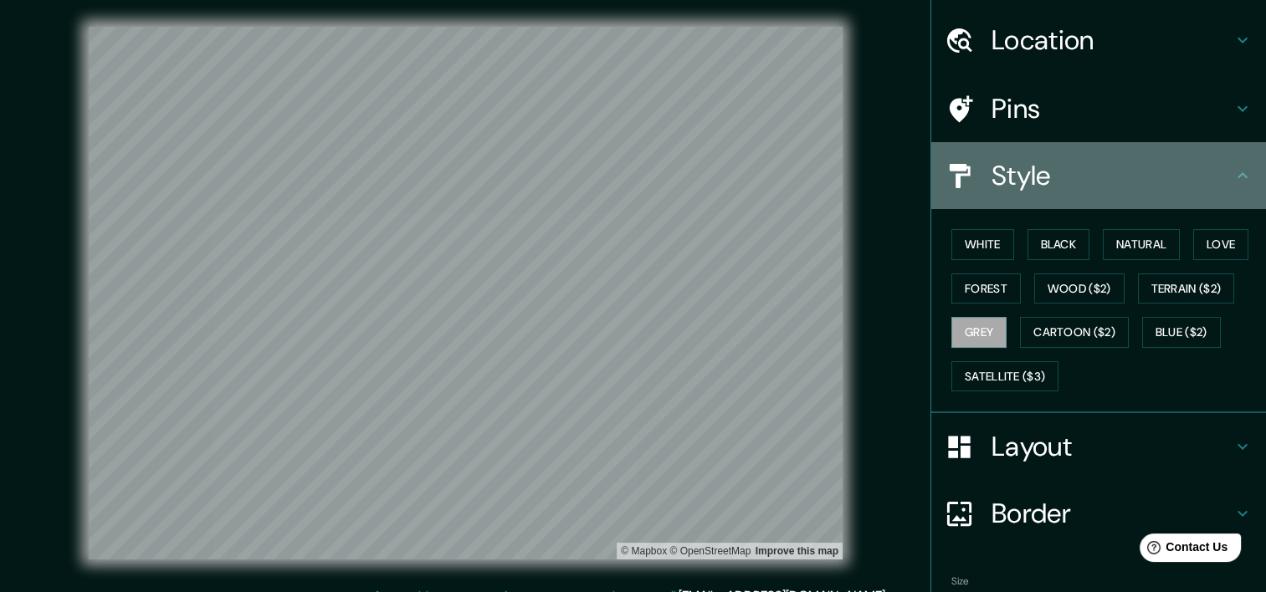
click at [1097, 174] on h4 "Style" at bounding box center [1111, 175] width 241 height 33
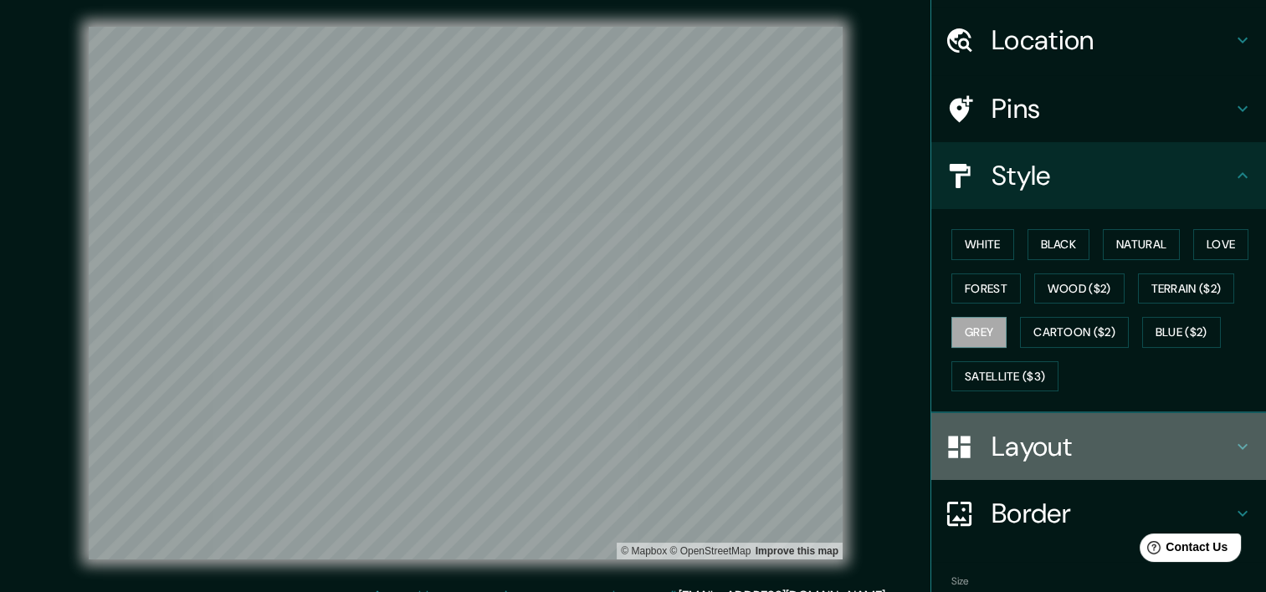
click at [1062, 436] on h4 "Layout" at bounding box center [1111, 446] width 241 height 33
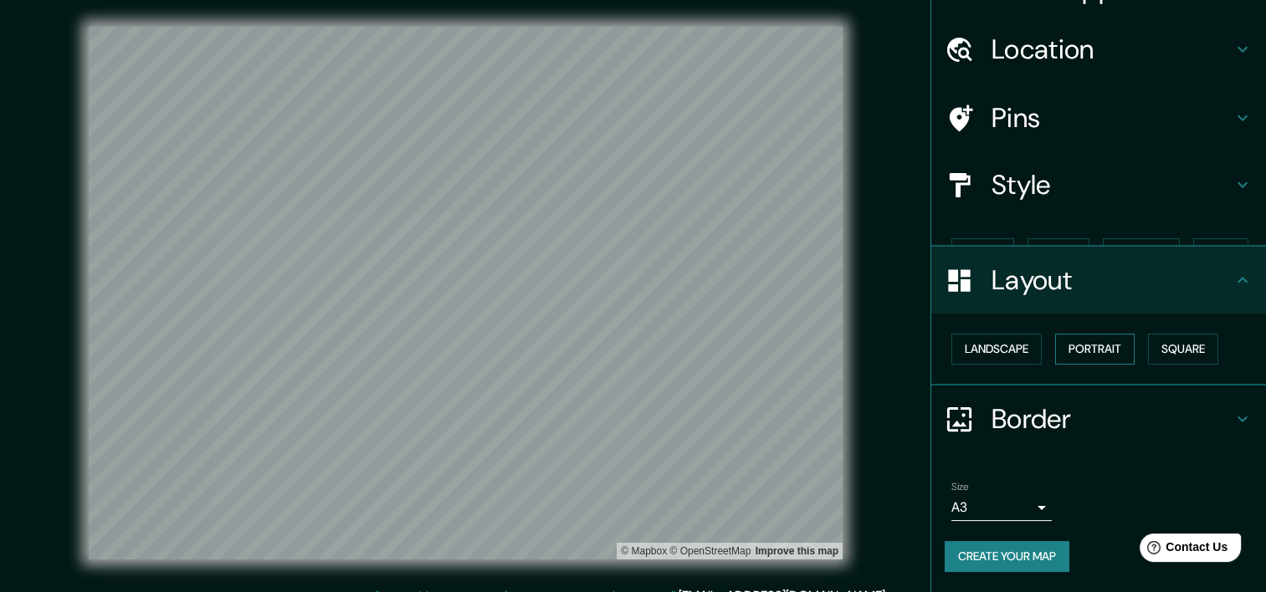
scroll to position [8, 0]
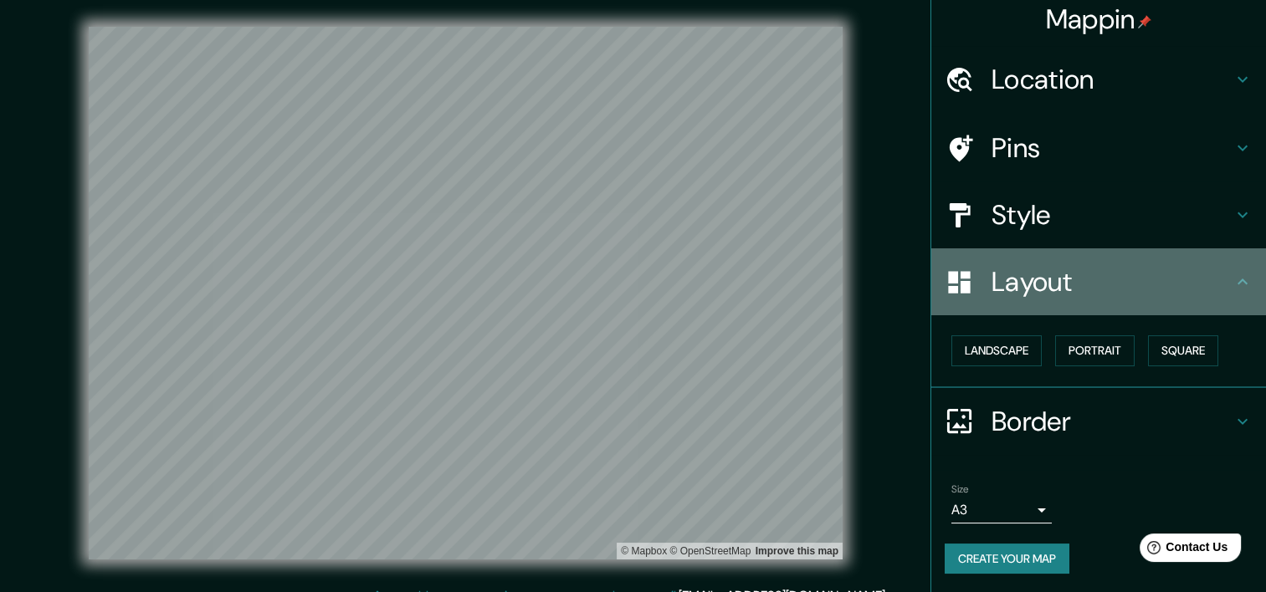
click at [1045, 294] on h4 "Layout" at bounding box center [1111, 281] width 241 height 33
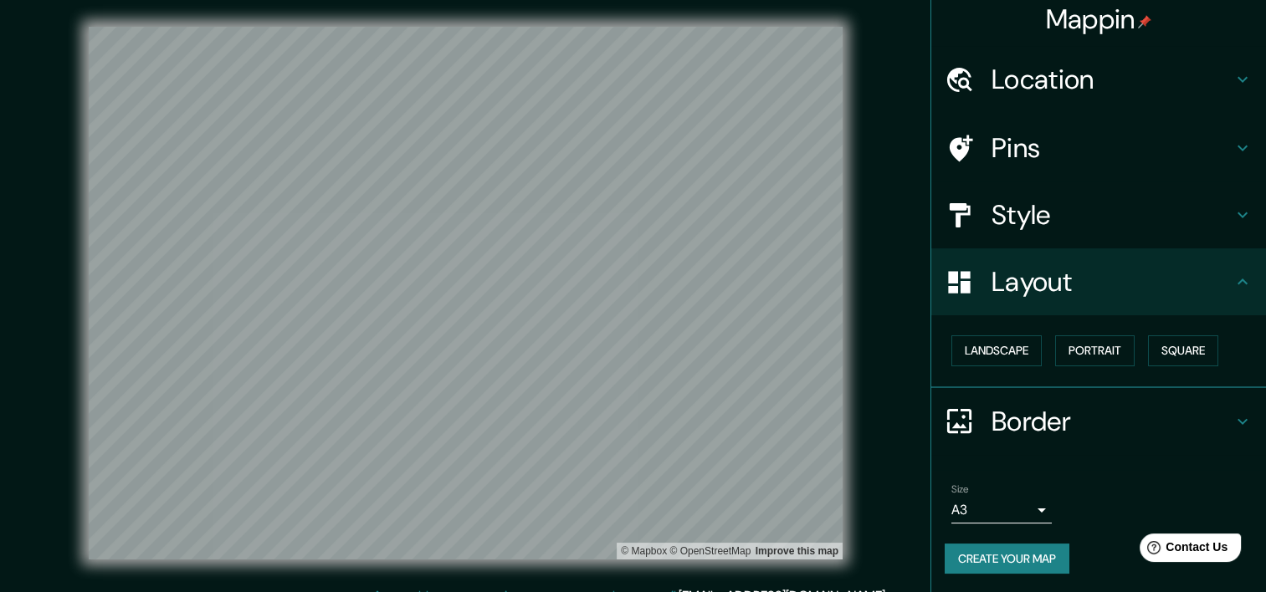
scroll to position [21, 0]
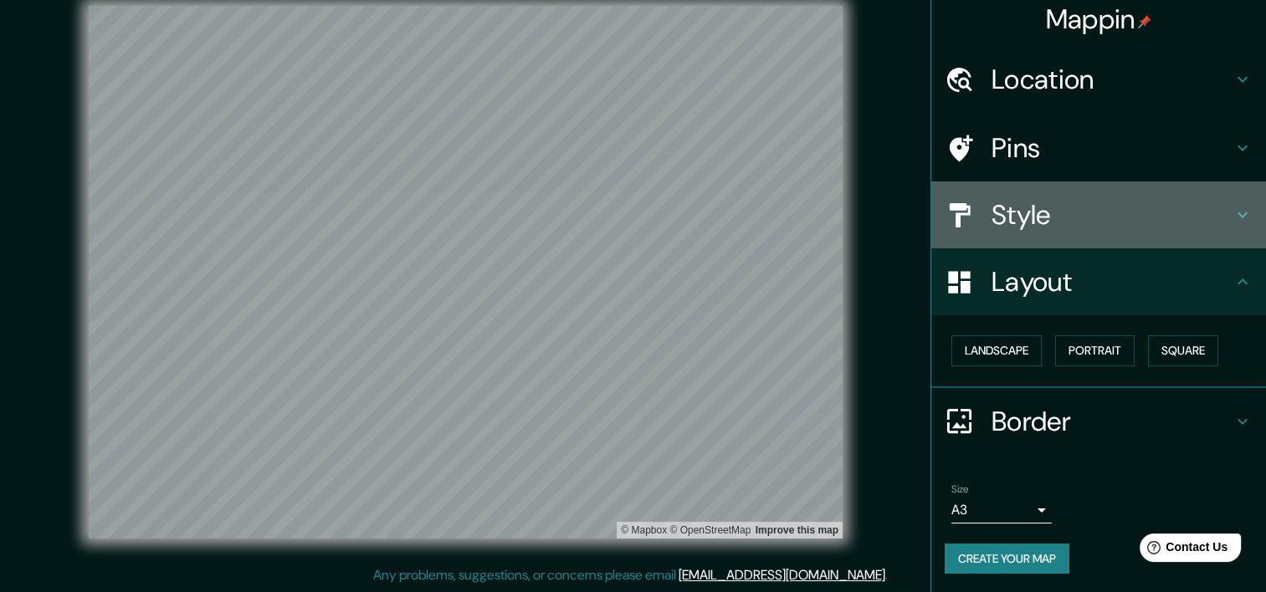
click at [1010, 210] on h4 "Style" at bounding box center [1111, 214] width 241 height 33
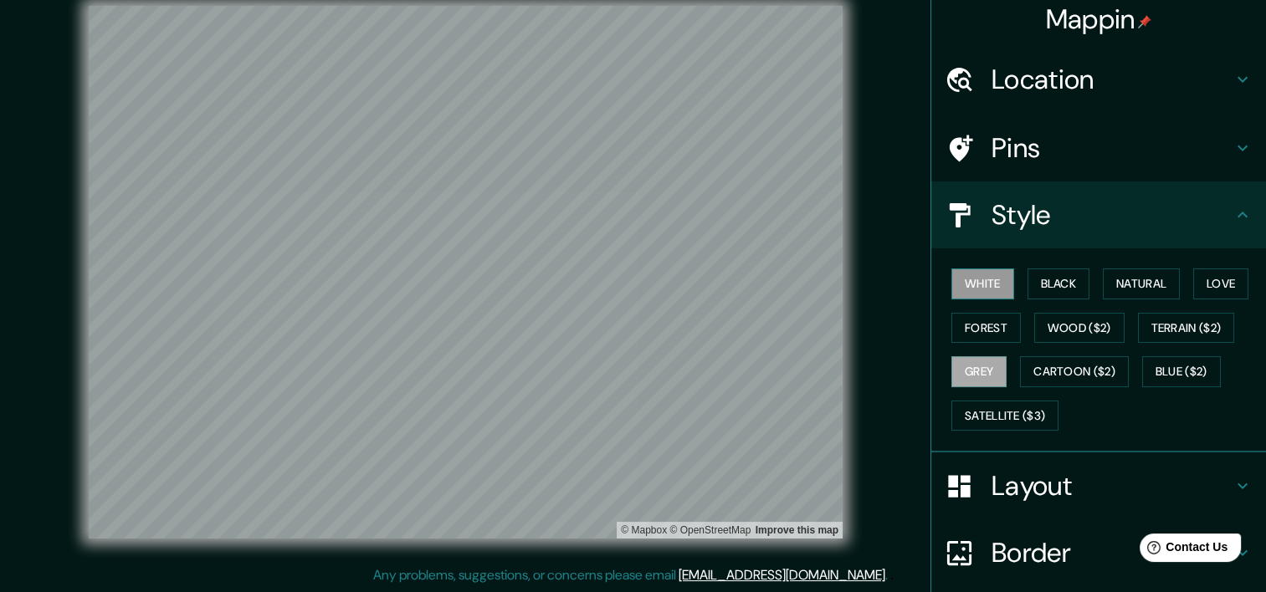
click at [971, 280] on button "White" at bounding box center [982, 284] width 63 height 31
click at [1046, 274] on button "Black" at bounding box center [1058, 284] width 63 height 31
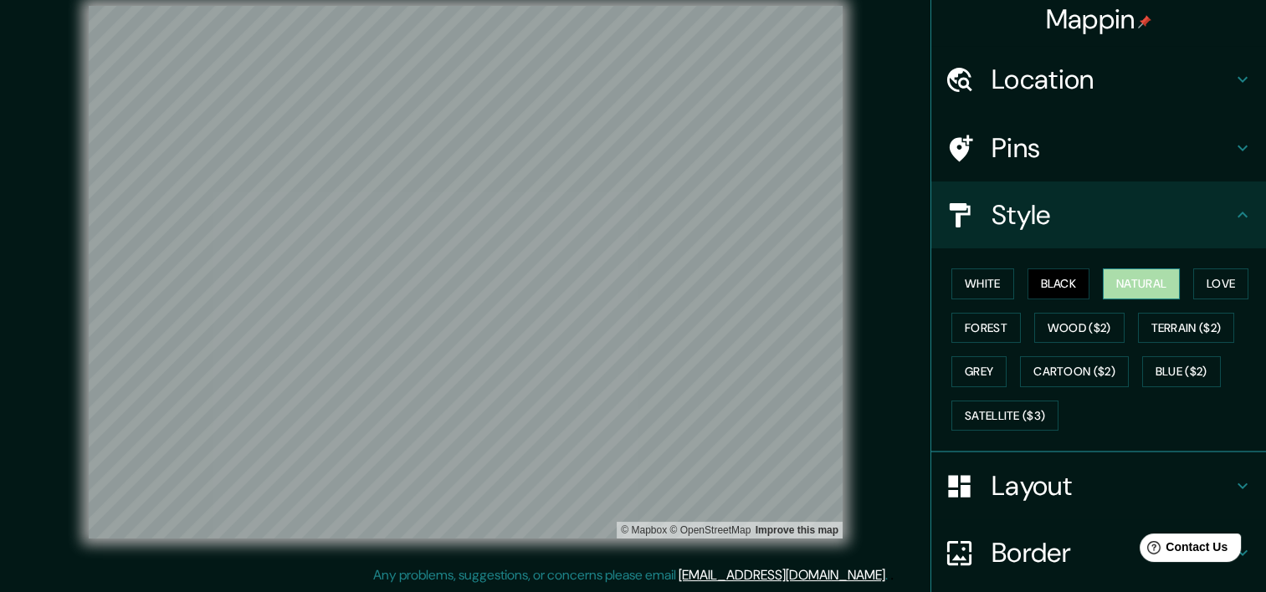
click at [1108, 274] on button "Natural" at bounding box center [1141, 284] width 77 height 31
click at [1027, 288] on button "Black" at bounding box center [1058, 284] width 63 height 31
click at [960, 289] on button "White" at bounding box center [982, 284] width 63 height 31
click at [1110, 271] on button "Natural" at bounding box center [1141, 284] width 77 height 31
click at [960, 365] on button "Grey" at bounding box center [978, 371] width 55 height 31
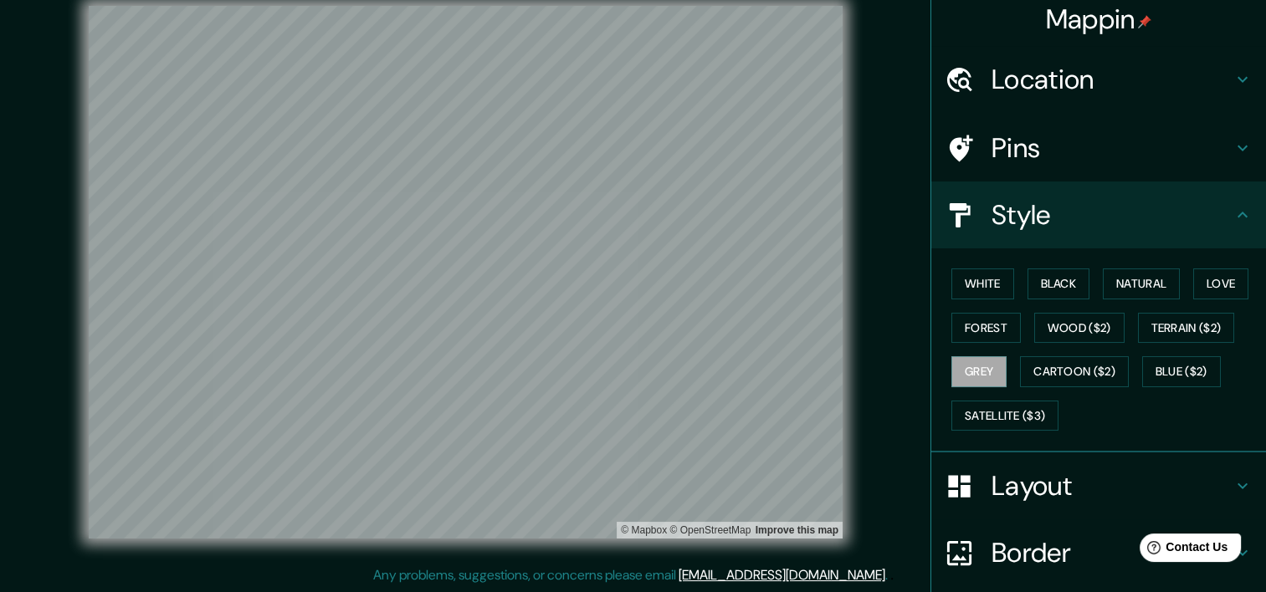
click at [1137, 264] on div "White Black Natural Love Forest Wood ($2) Terrain ($2) Grey Cartoon ($2) Blue (…" at bounding box center [1104, 350] width 321 height 176
click at [1118, 281] on button "Natural" at bounding box center [1141, 284] width 77 height 31
click at [1210, 279] on button "Love" at bounding box center [1220, 284] width 55 height 31
click at [1057, 353] on div "White Black Natural Love Forest Wood ($2) Terrain ($2) Grey Cartoon ($2) Blue (…" at bounding box center [1104, 350] width 321 height 176
click at [970, 320] on button "Forest" at bounding box center [985, 328] width 69 height 31
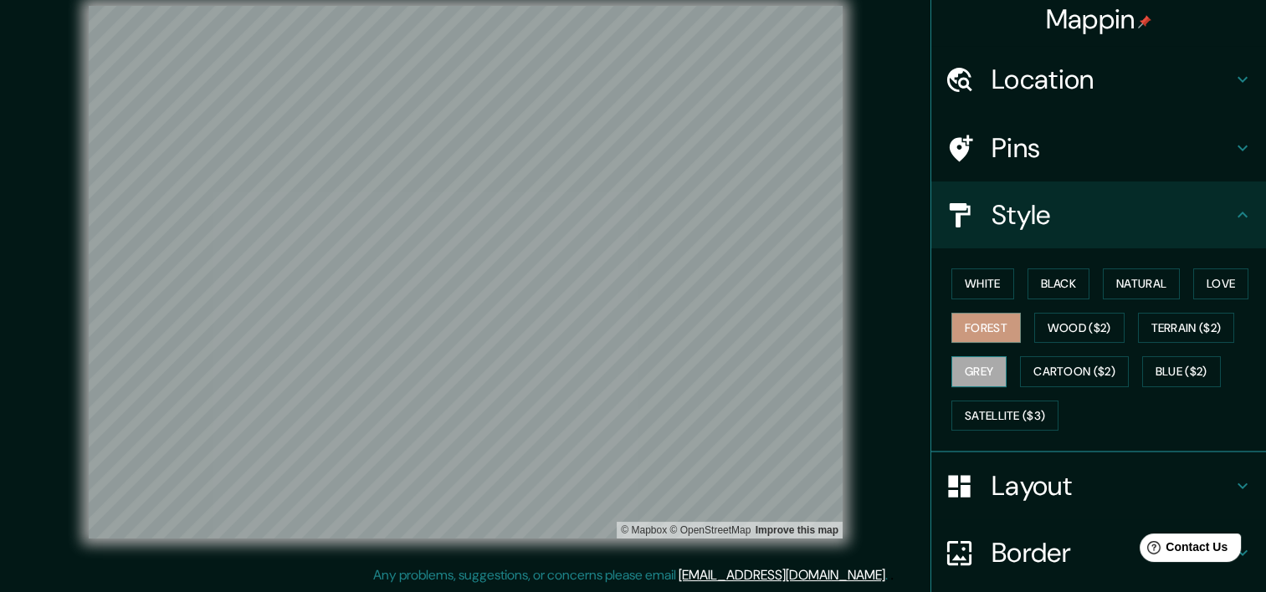
click at [977, 373] on button "Grey" at bounding box center [978, 371] width 55 height 31
click at [1007, 407] on button "Satellite ($3)" at bounding box center [1004, 416] width 107 height 31
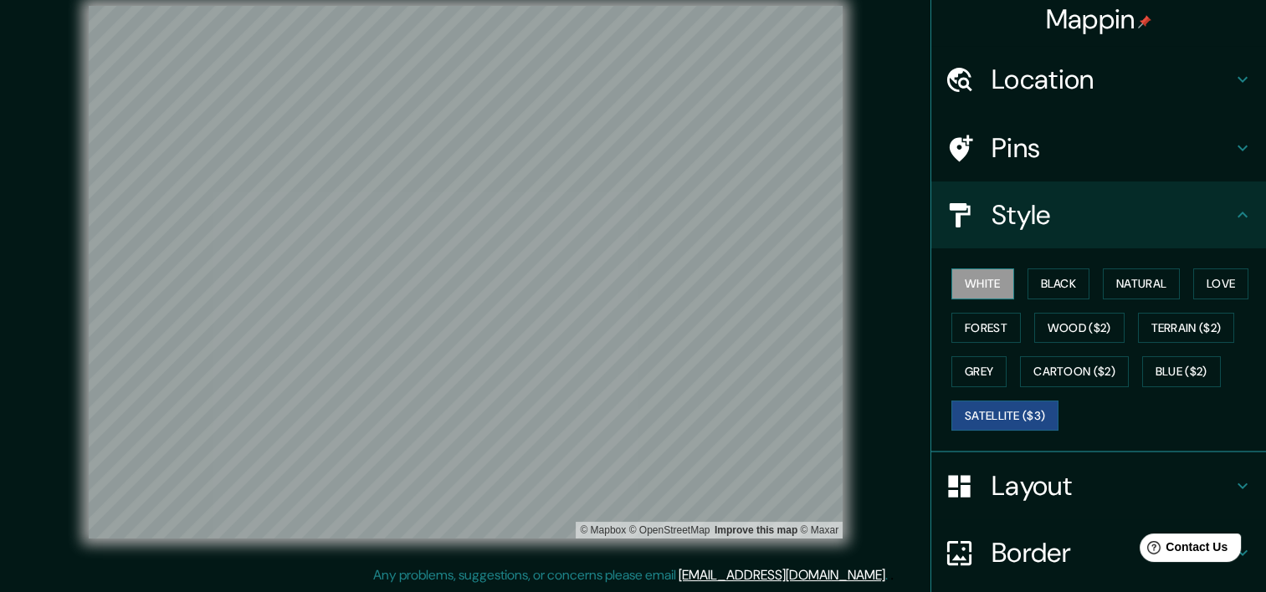
click at [985, 290] on button "White" at bounding box center [982, 284] width 63 height 31
click at [1084, 221] on h4 "Style" at bounding box center [1111, 214] width 241 height 33
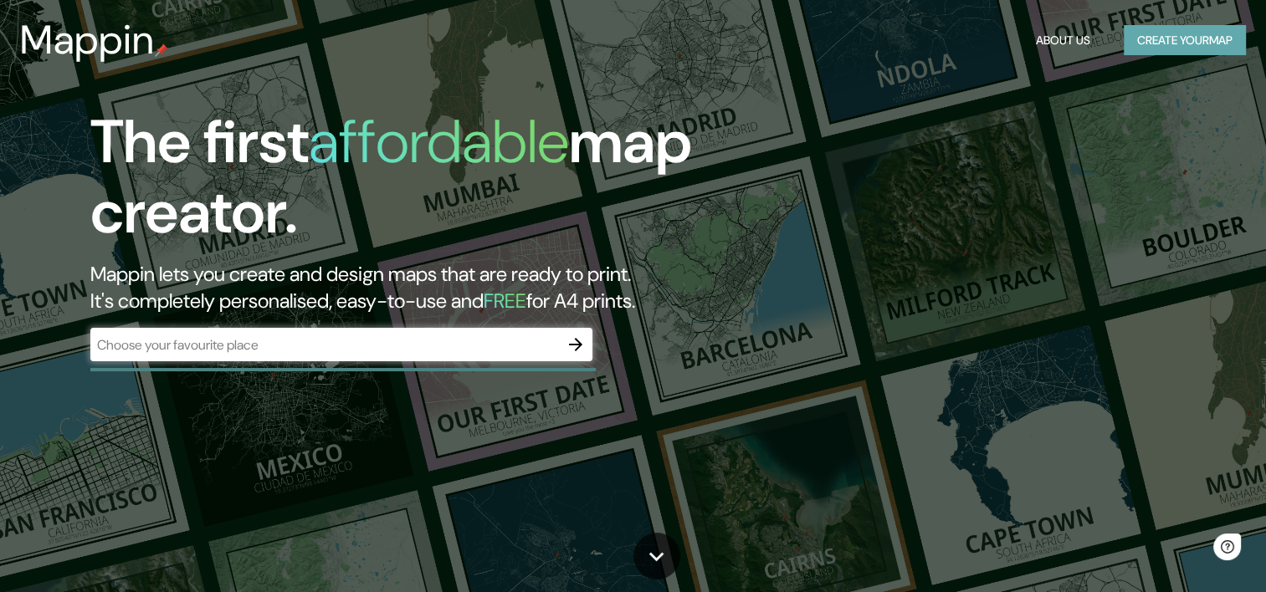
click at [1195, 54] on button "Create your map" at bounding box center [1184, 40] width 122 height 31
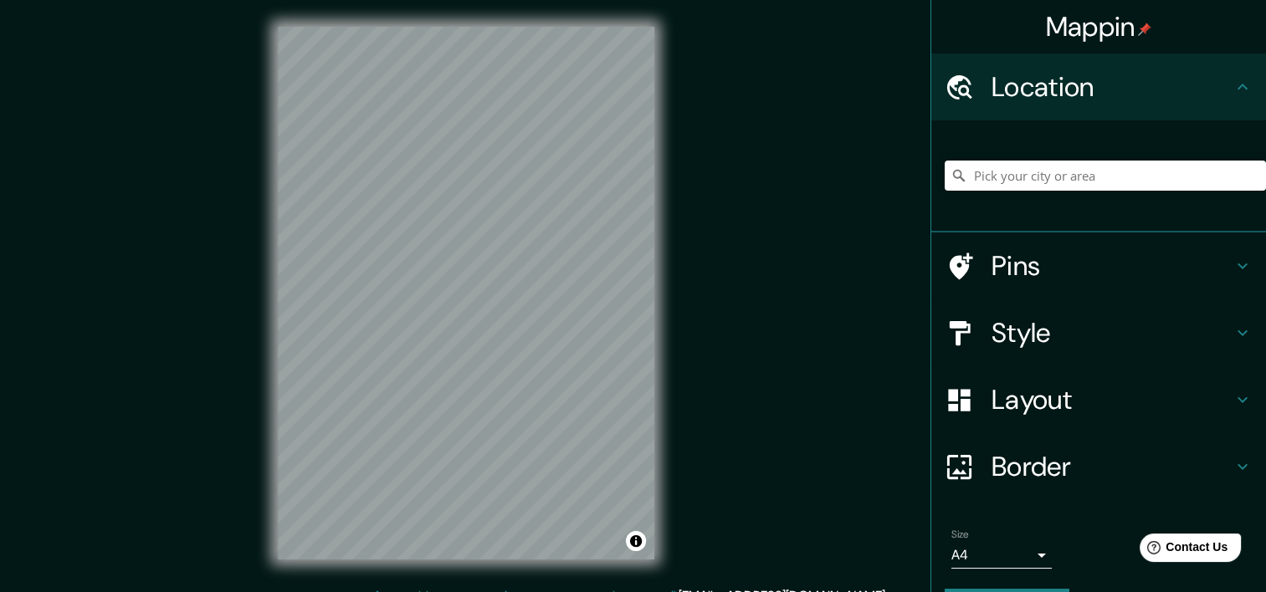
click at [1027, 268] on h4 "Pins" at bounding box center [1111, 265] width 241 height 33
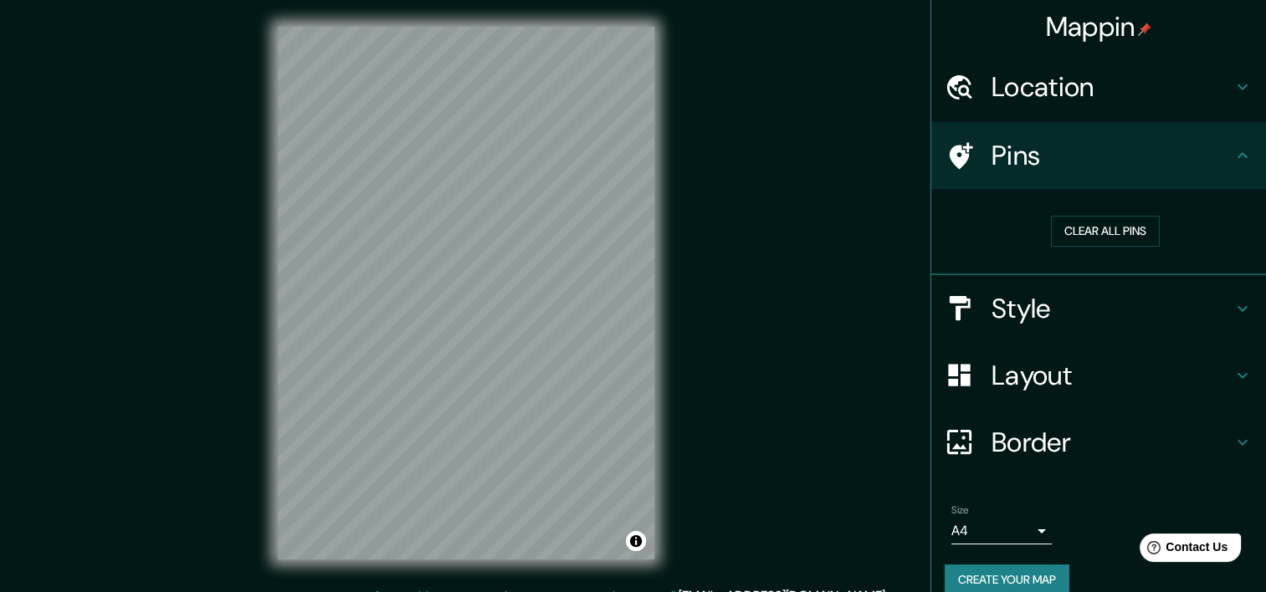
click at [1076, 130] on div "Pins" at bounding box center [1098, 155] width 335 height 67
click at [1081, 98] on h4 "Location" at bounding box center [1111, 86] width 241 height 33
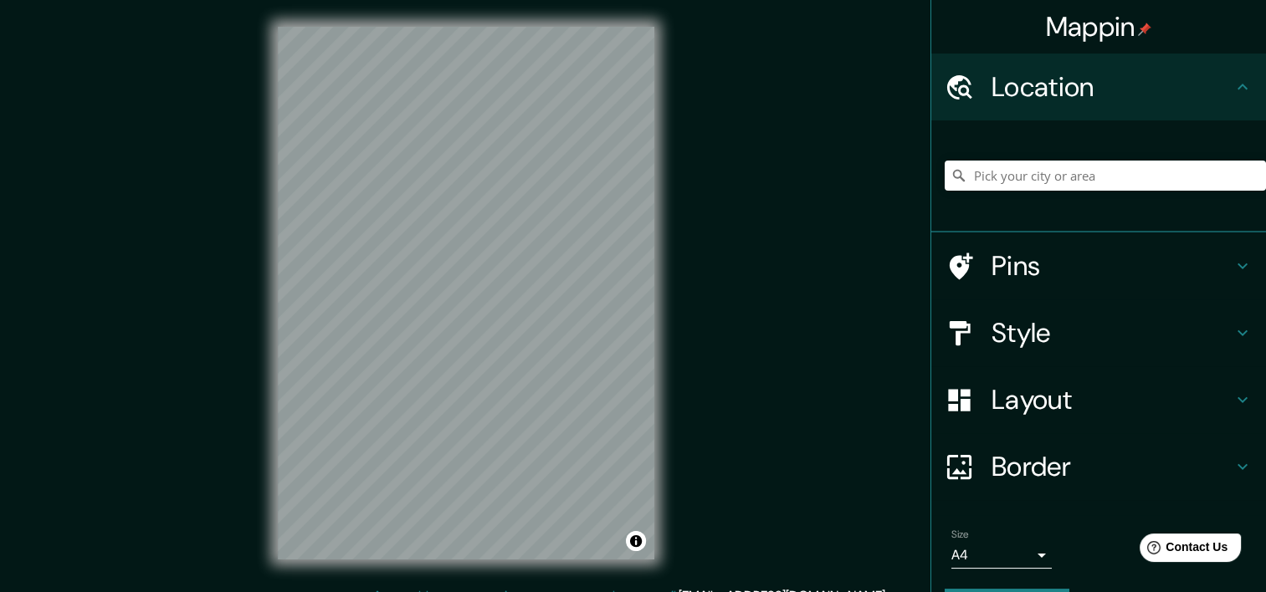
click at [1075, 155] on div at bounding box center [1104, 176] width 321 height 84
click at [1070, 171] on input "Pick your city or area" at bounding box center [1104, 176] width 321 height 30
click at [1073, 176] on input "cordoba" at bounding box center [1104, 176] width 321 height 30
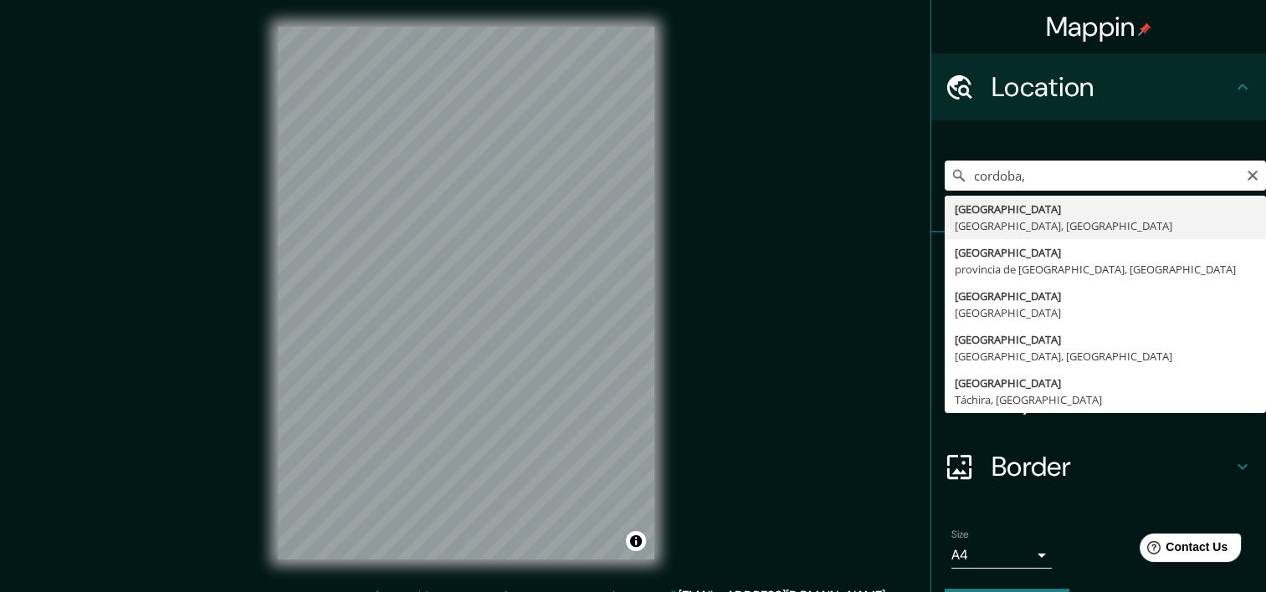
type input "[GEOGRAPHIC_DATA], [GEOGRAPHIC_DATA], [GEOGRAPHIC_DATA]"
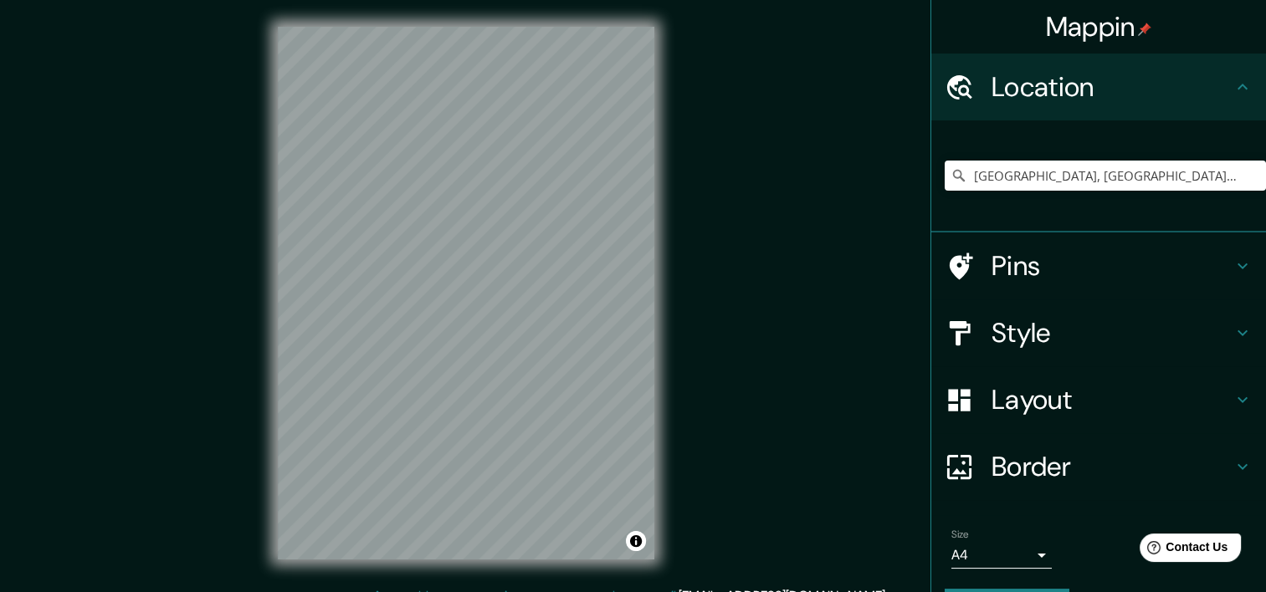
click at [1042, 340] on h4 "Style" at bounding box center [1111, 332] width 241 height 33
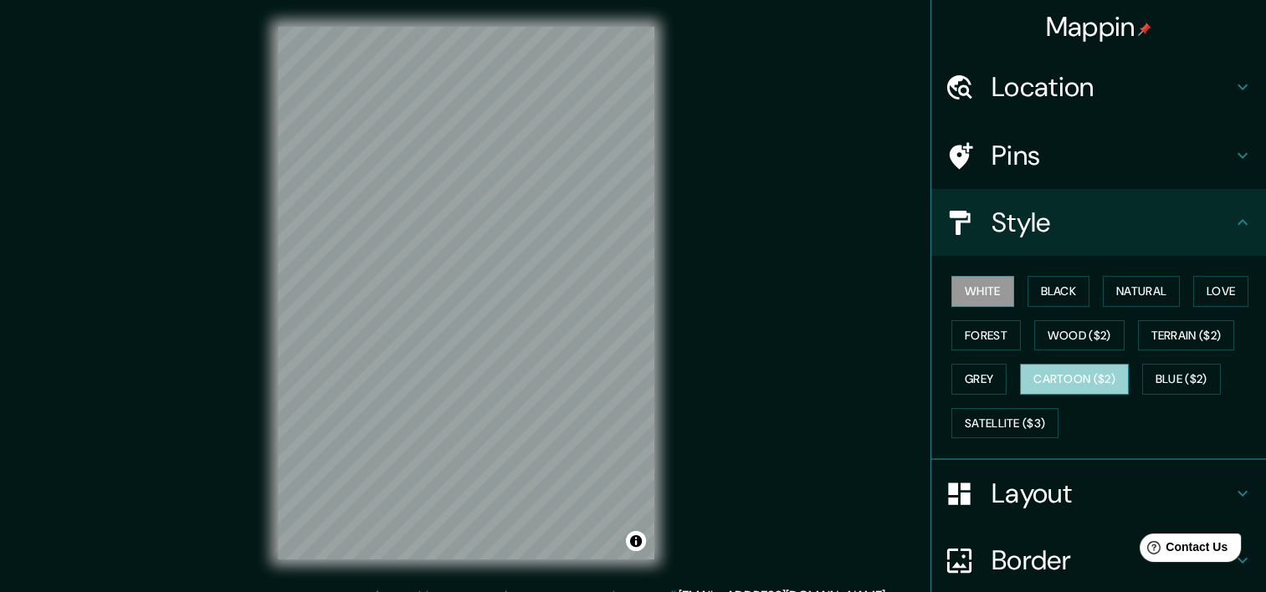
click at [1023, 371] on button "Cartoon ($2)" at bounding box center [1074, 379] width 109 height 31
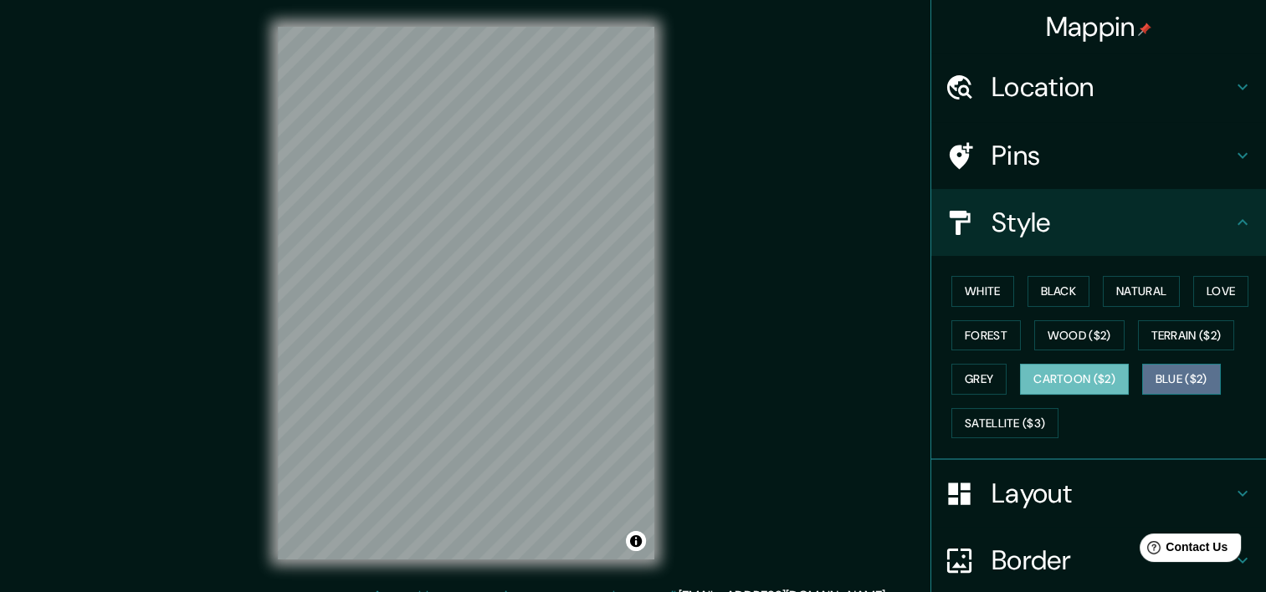
click at [1198, 385] on button "Blue ($2)" at bounding box center [1181, 379] width 79 height 31
drag, startPoint x: 974, startPoint y: 399, endPoint x: 962, endPoint y: 405, distance: 13.1
click at [970, 402] on div "White Black Natural Love Forest Wood ($2) Terrain ($2) Grey Cartoon ($2) Blue (…" at bounding box center [1104, 357] width 321 height 176
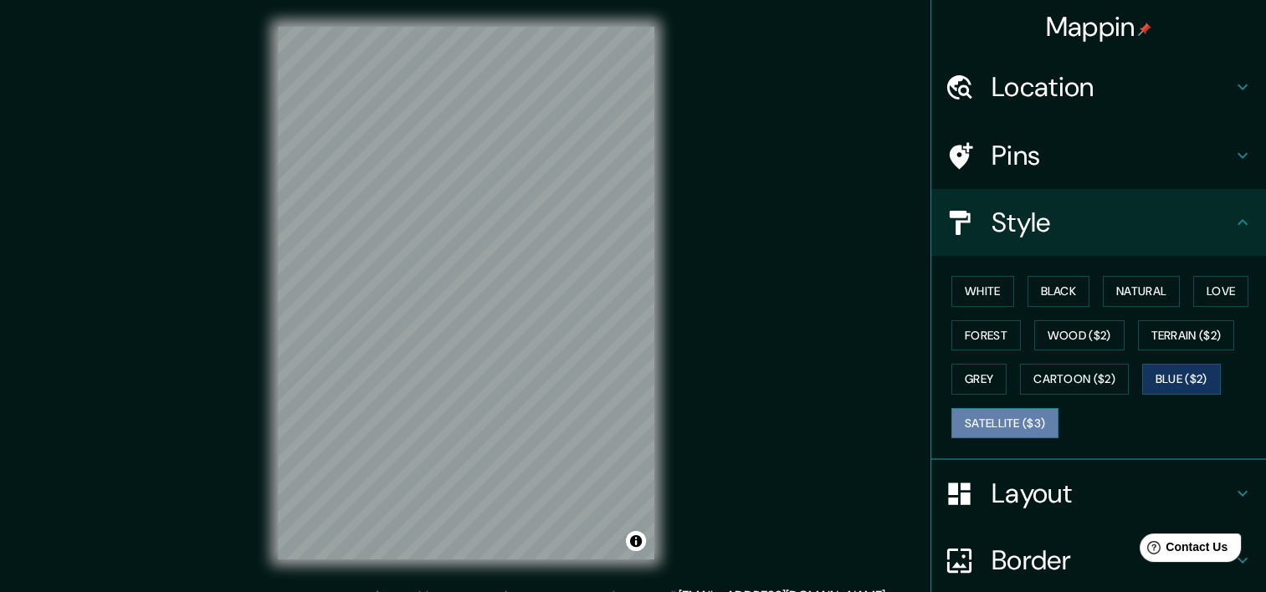
click at [958, 419] on button "Satellite ($3)" at bounding box center [1004, 423] width 107 height 31
